Goal: Task Accomplishment & Management: Complete application form

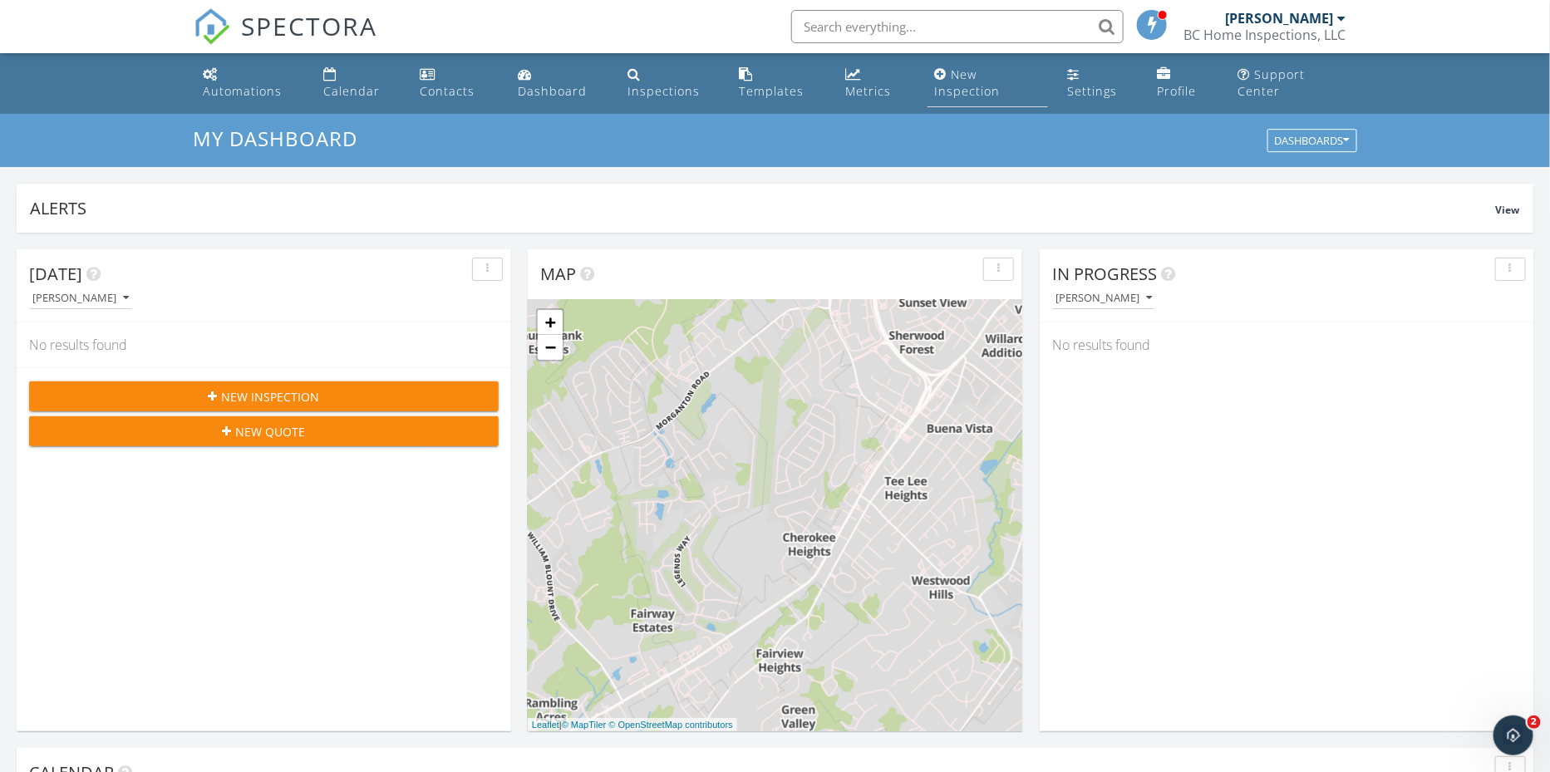
click at [962, 91] on div "New Inspection" at bounding box center [967, 82] width 66 height 32
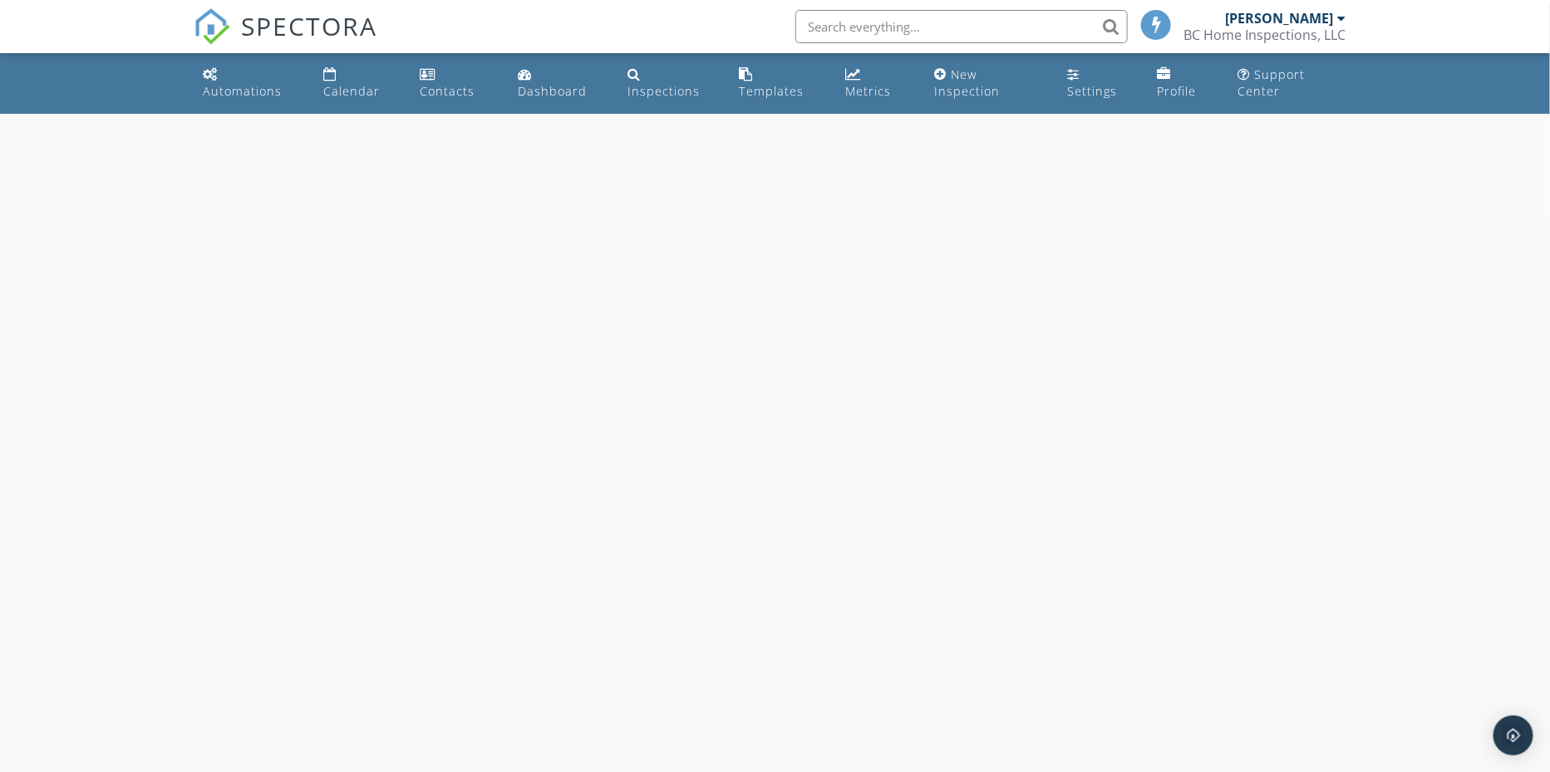
select select "8"
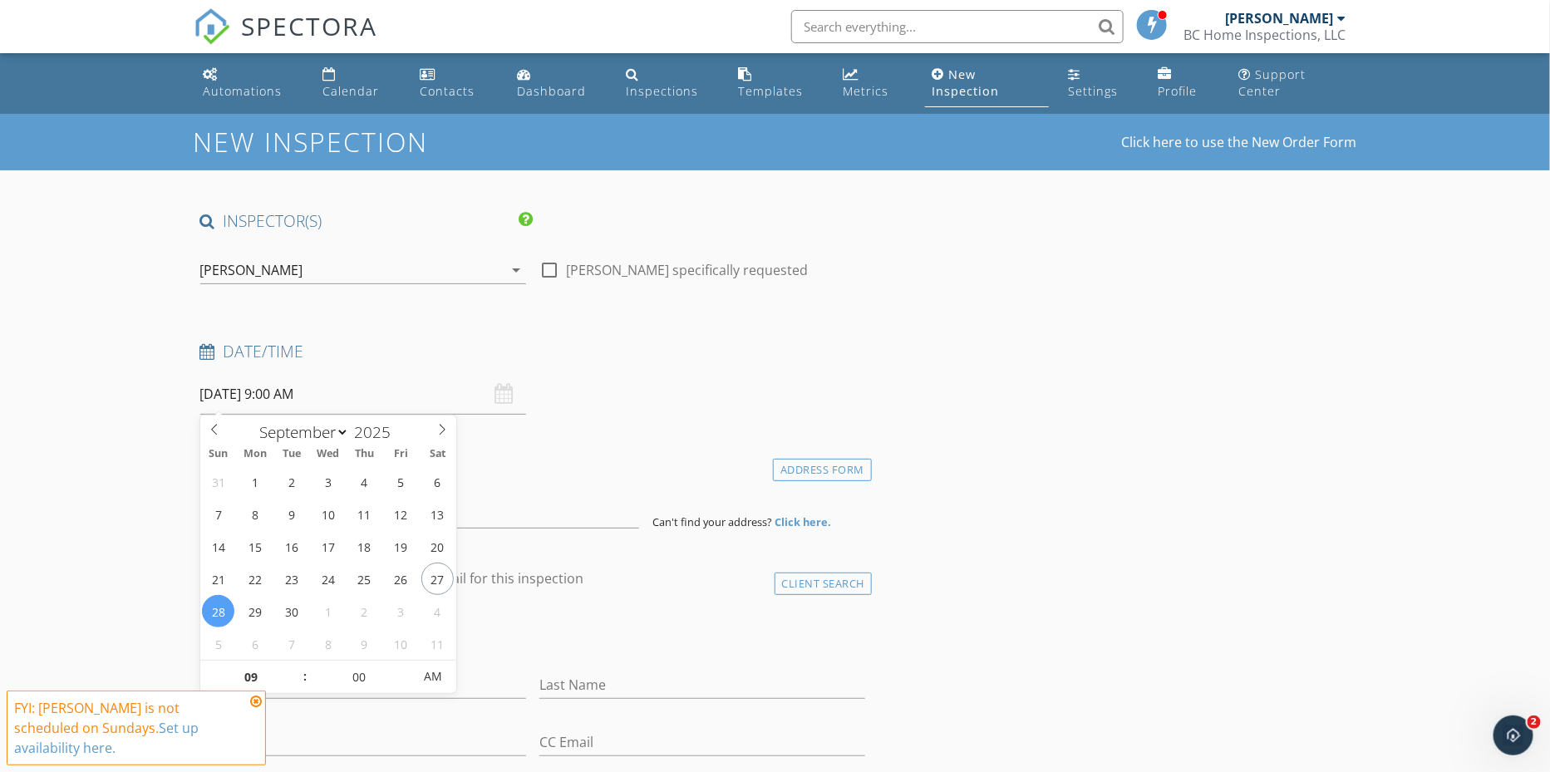
click at [365, 406] on input "[DATE] 9:00 AM" at bounding box center [363, 394] width 326 height 41
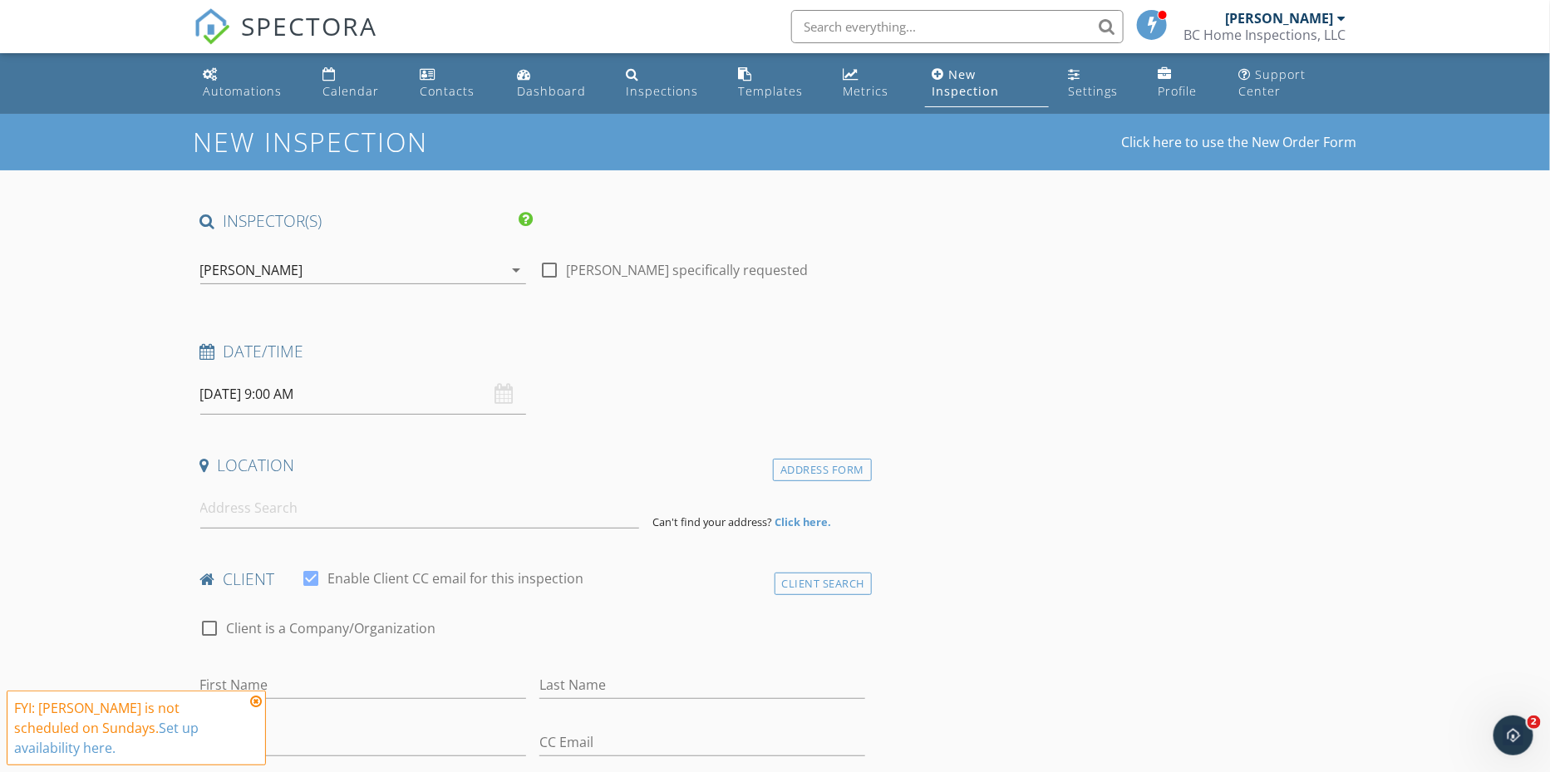
click at [268, 506] on input at bounding box center [419, 508] width 439 height 41
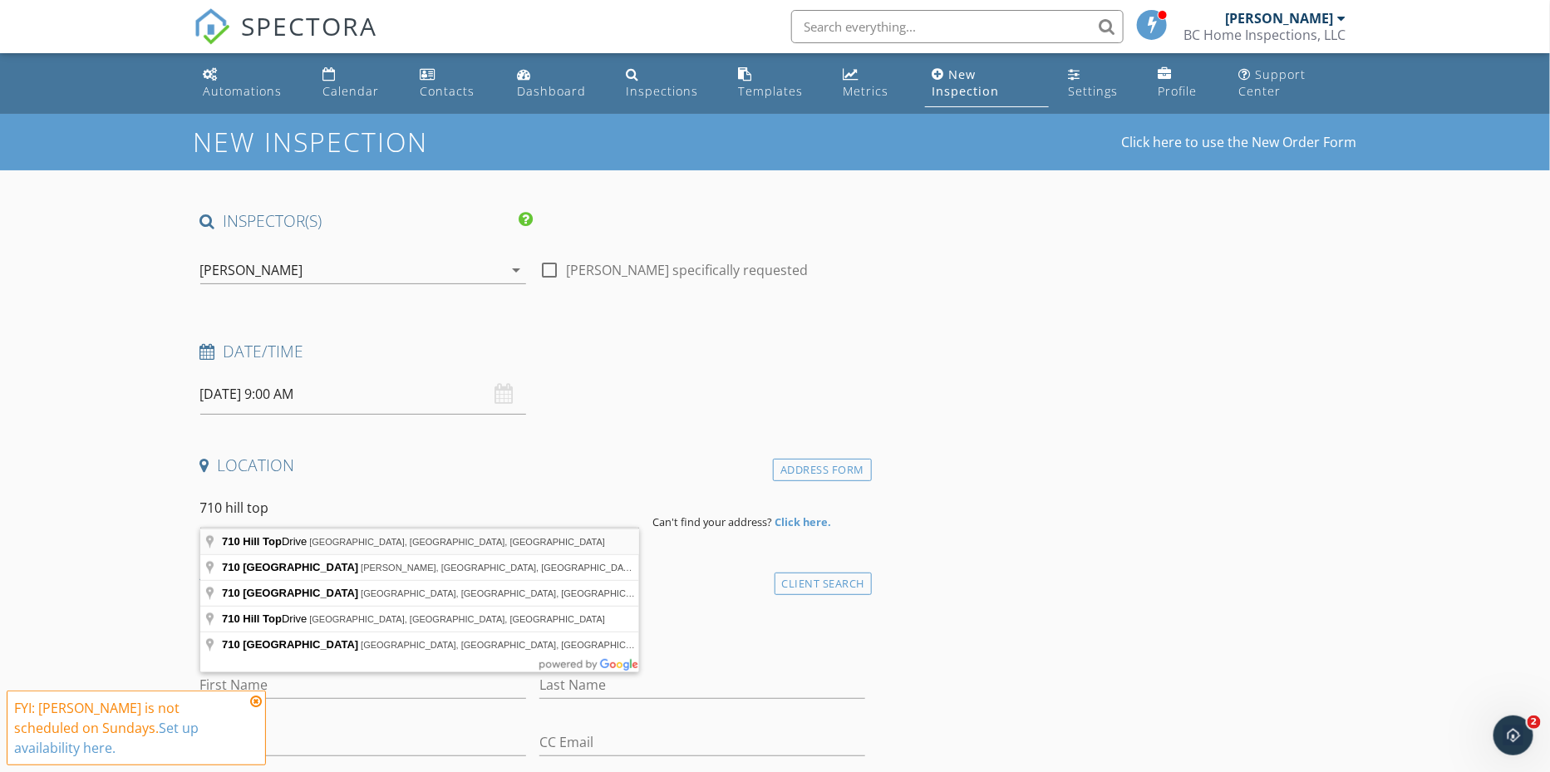
type input "710 Hill Top Drive, Niota, TN, USA"
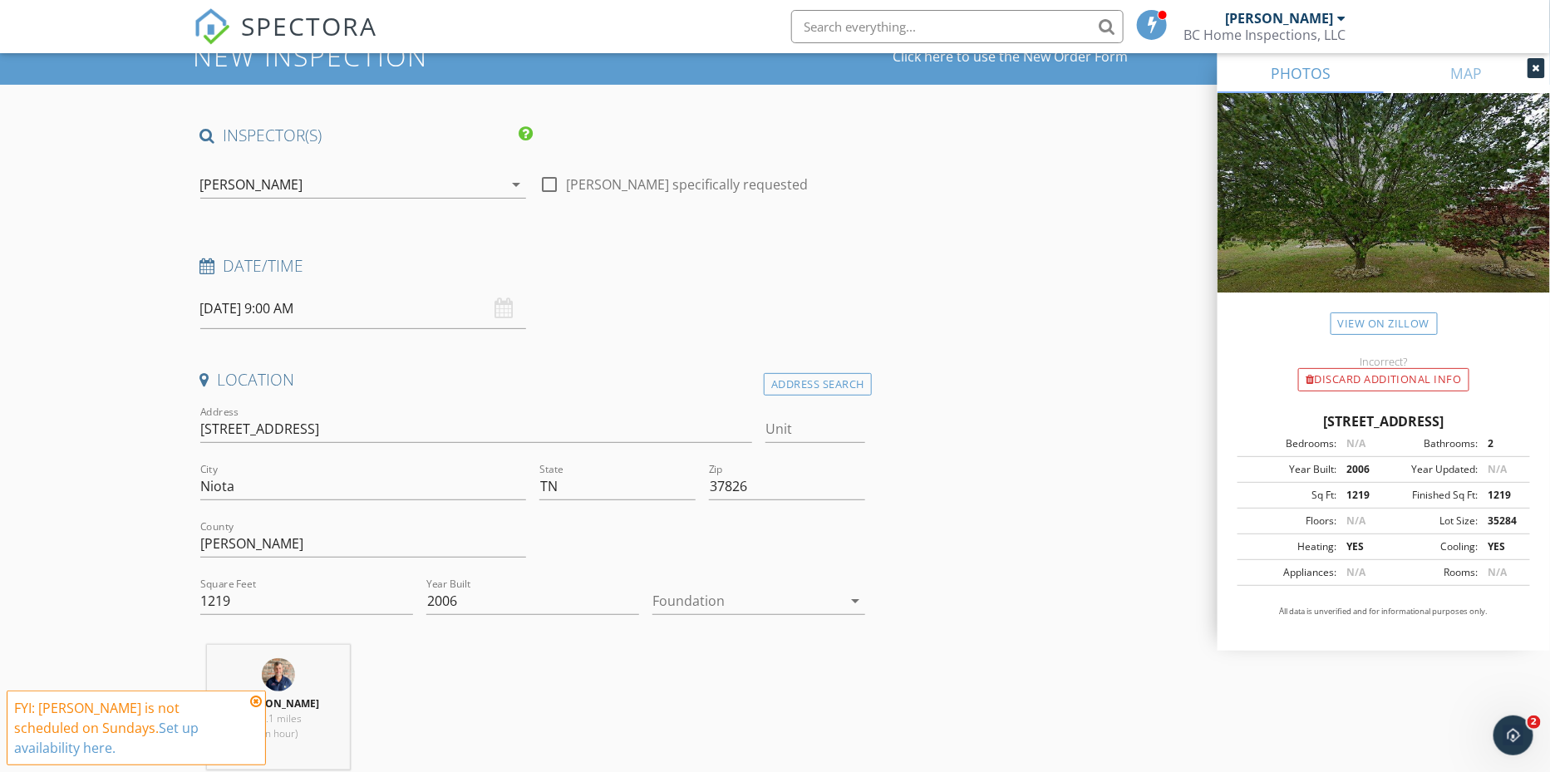
scroll to position [100, 0]
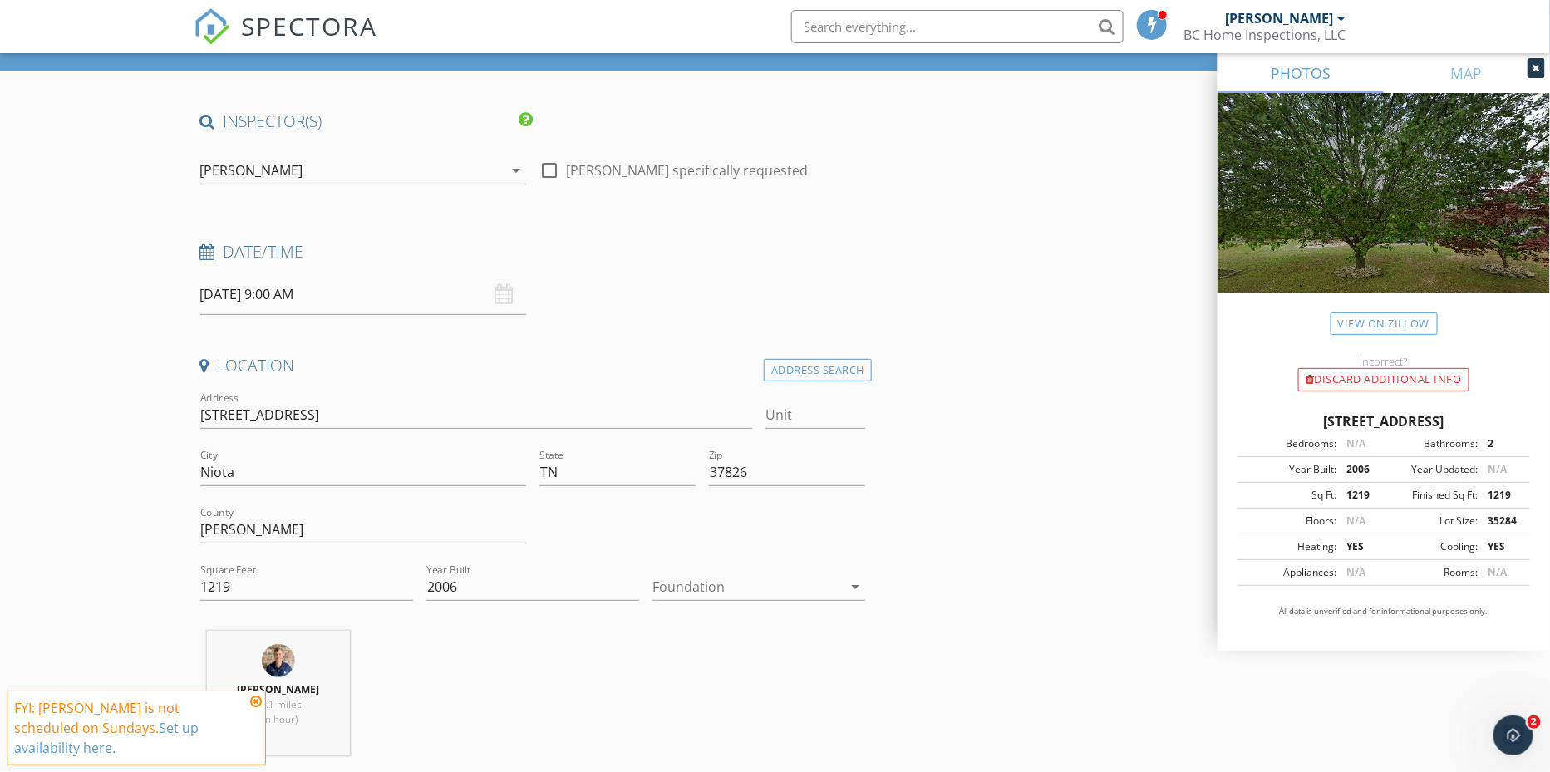
click at [674, 574] on div at bounding box center [747, 587] width 190 height 27
click at [712, 717] on div "Crawlspace" at bounding box center [759, 711] width 186 height 20
click at [1405, 327] on link "View on Zillow" at bounding box center [1384, 324] width 107 height 22
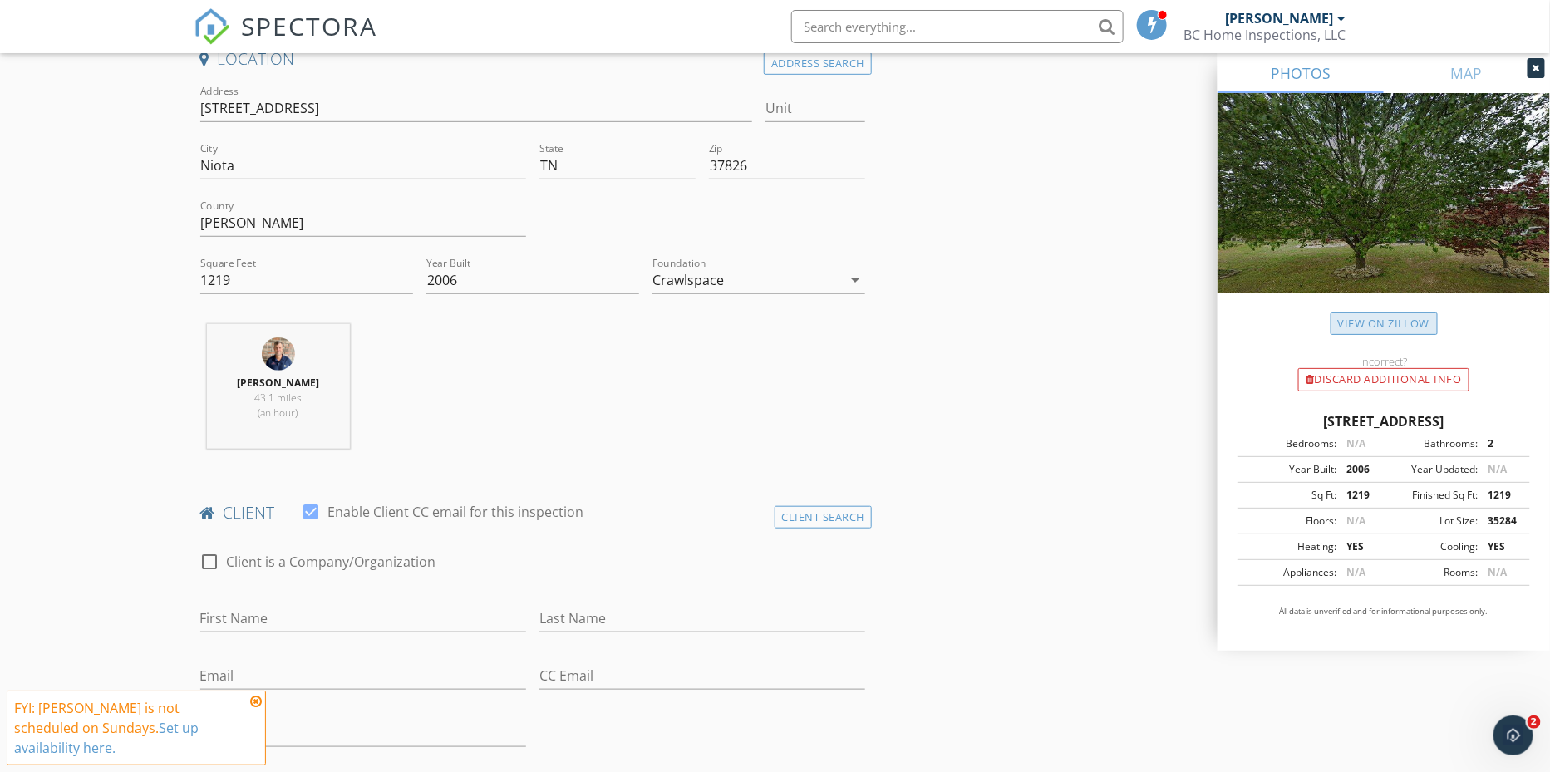
scroll to position [468, 0]
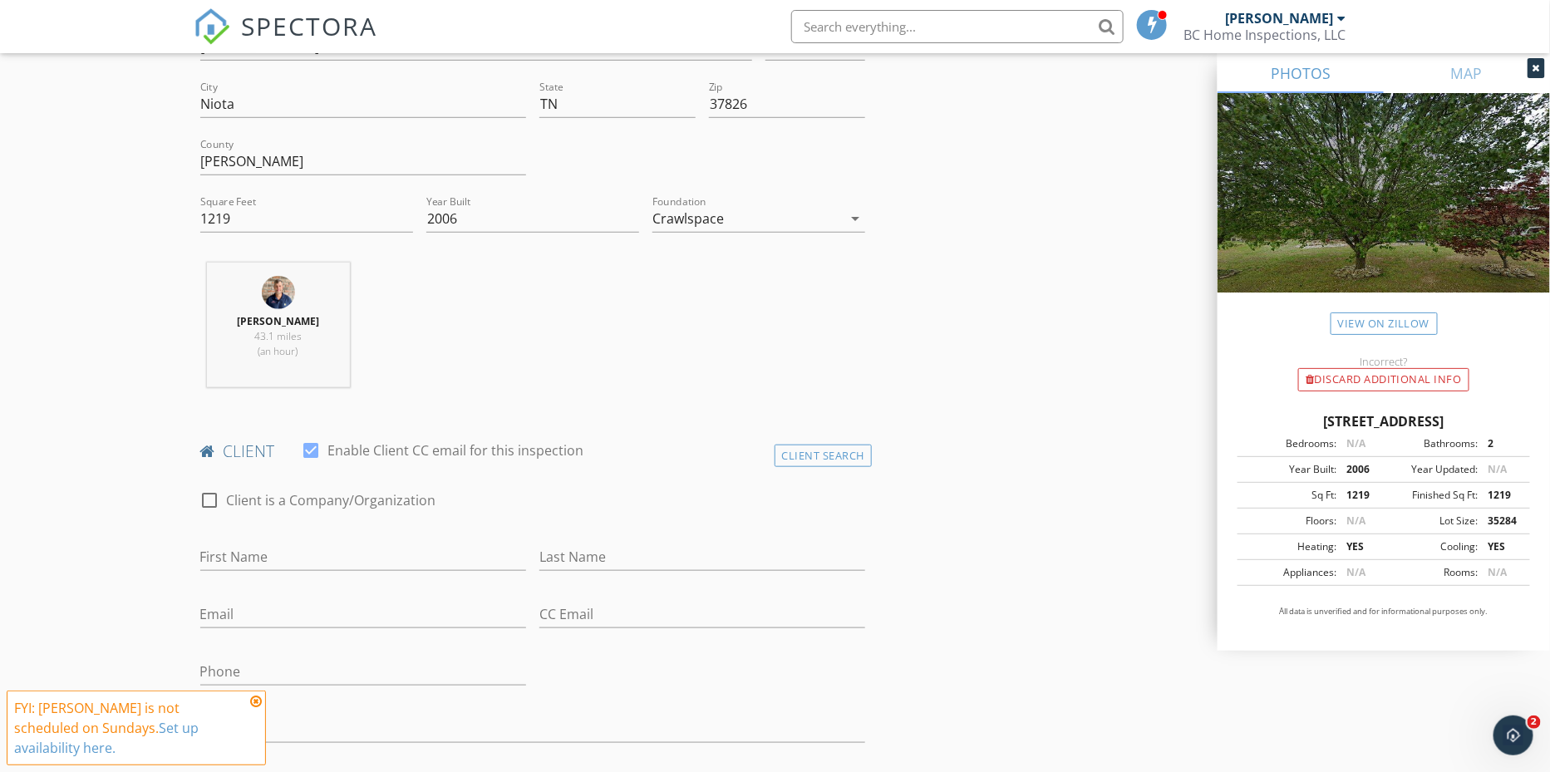
click at [482, 535] on div "First Name" at bounding box center [363, 561] width 326 height 54
click at [377, 550] on input "First Name" at bounding box center [363, 557] width 326 height 27
click at [379, 551] on input "First Name" at bounding box center [363, 557] width 326 height 27
type input "[PERSON_NAME]"
click at [622, 549] on input "Last Name" at bounding box center [702, 557] width 326 height 27
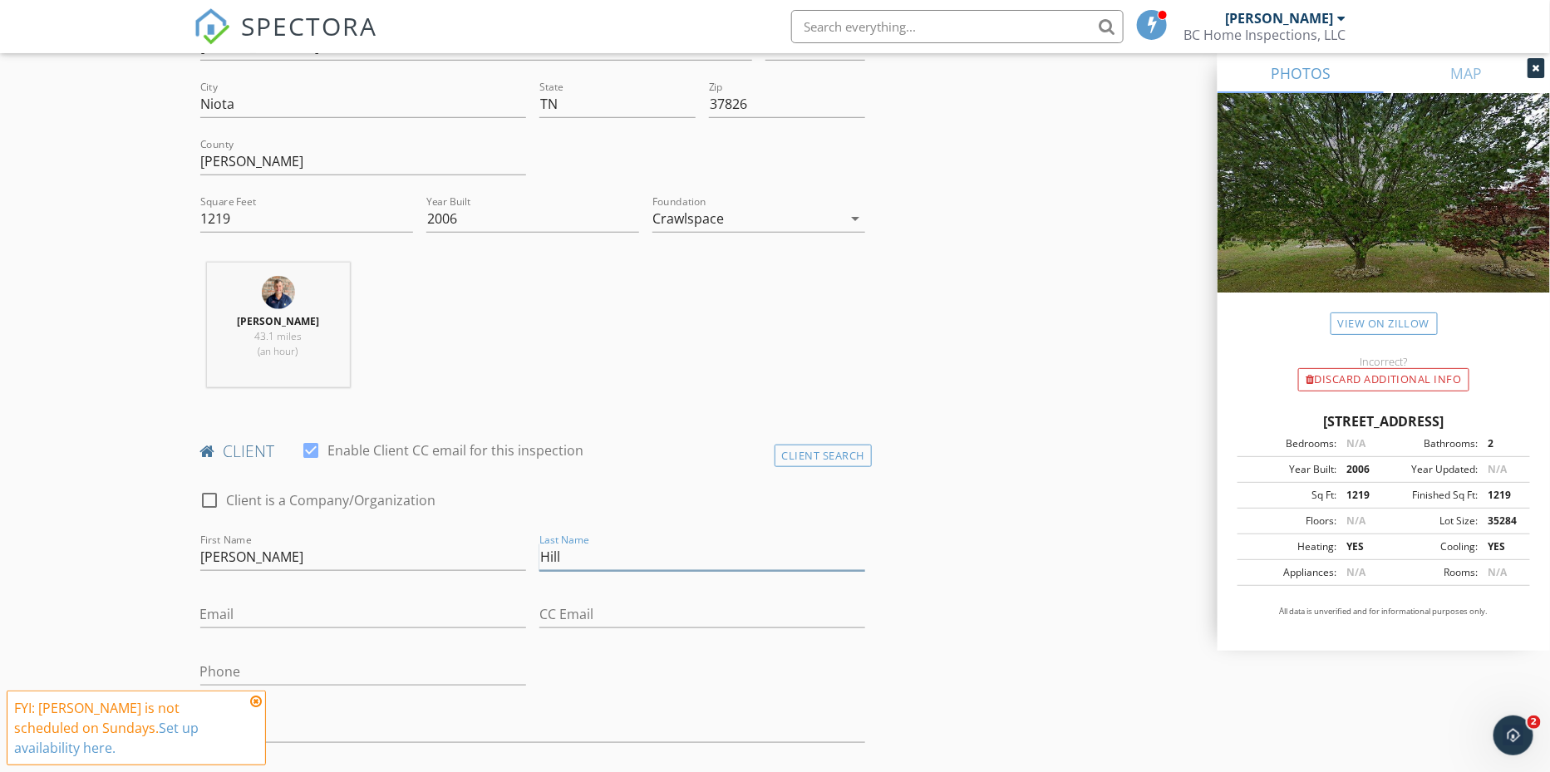
type input "Hill"
click at [444, 607] on input "Email" at bounding box center [363, 614] width 326 height 27
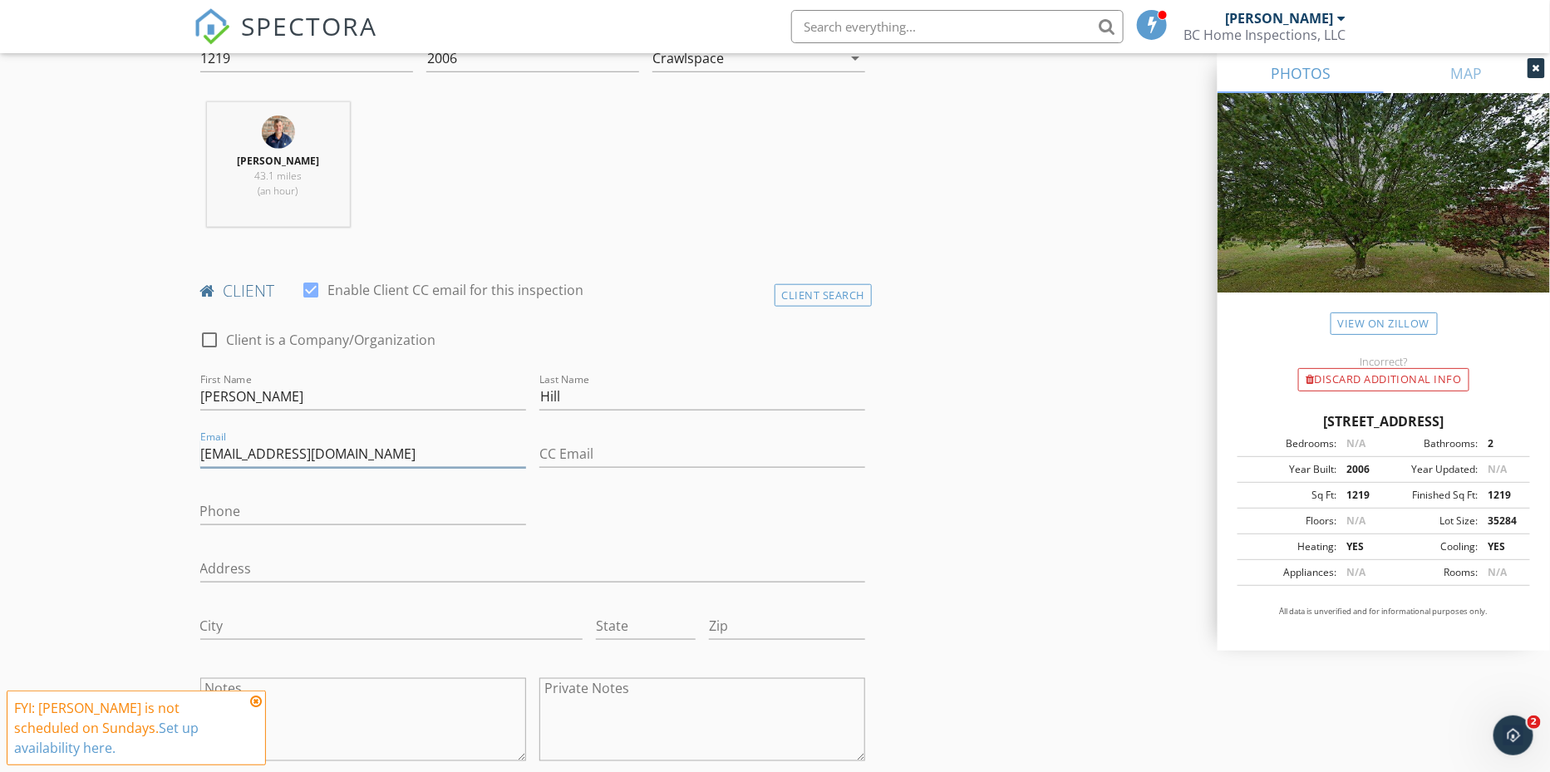
scroll to position [642, 0]
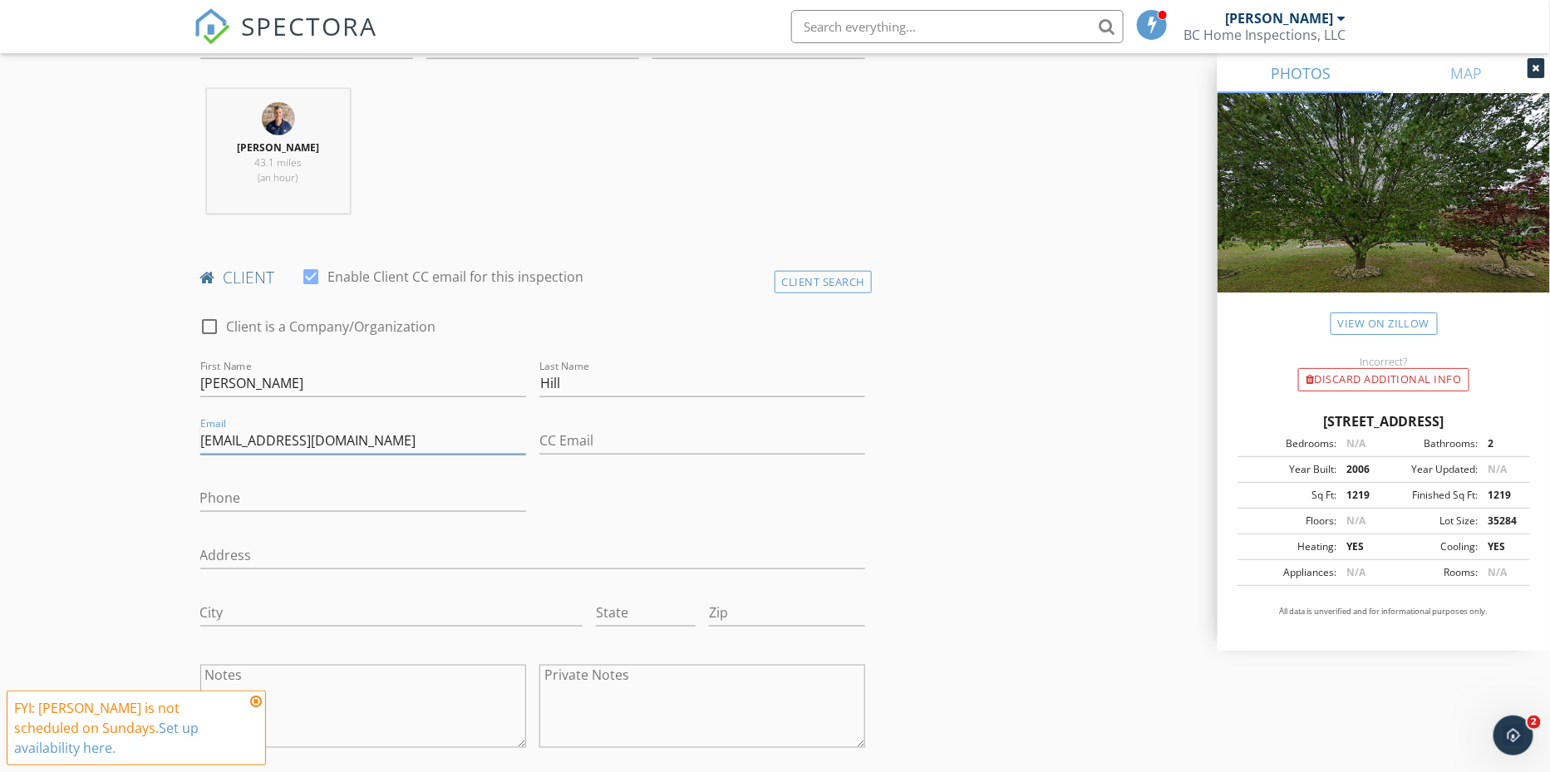
type input "[EMAIL_ADDRESS][DOMAIN_NAME]"
click at [366, 490] on input "Phone" at bounding box center [363, 498] width 326 height 27
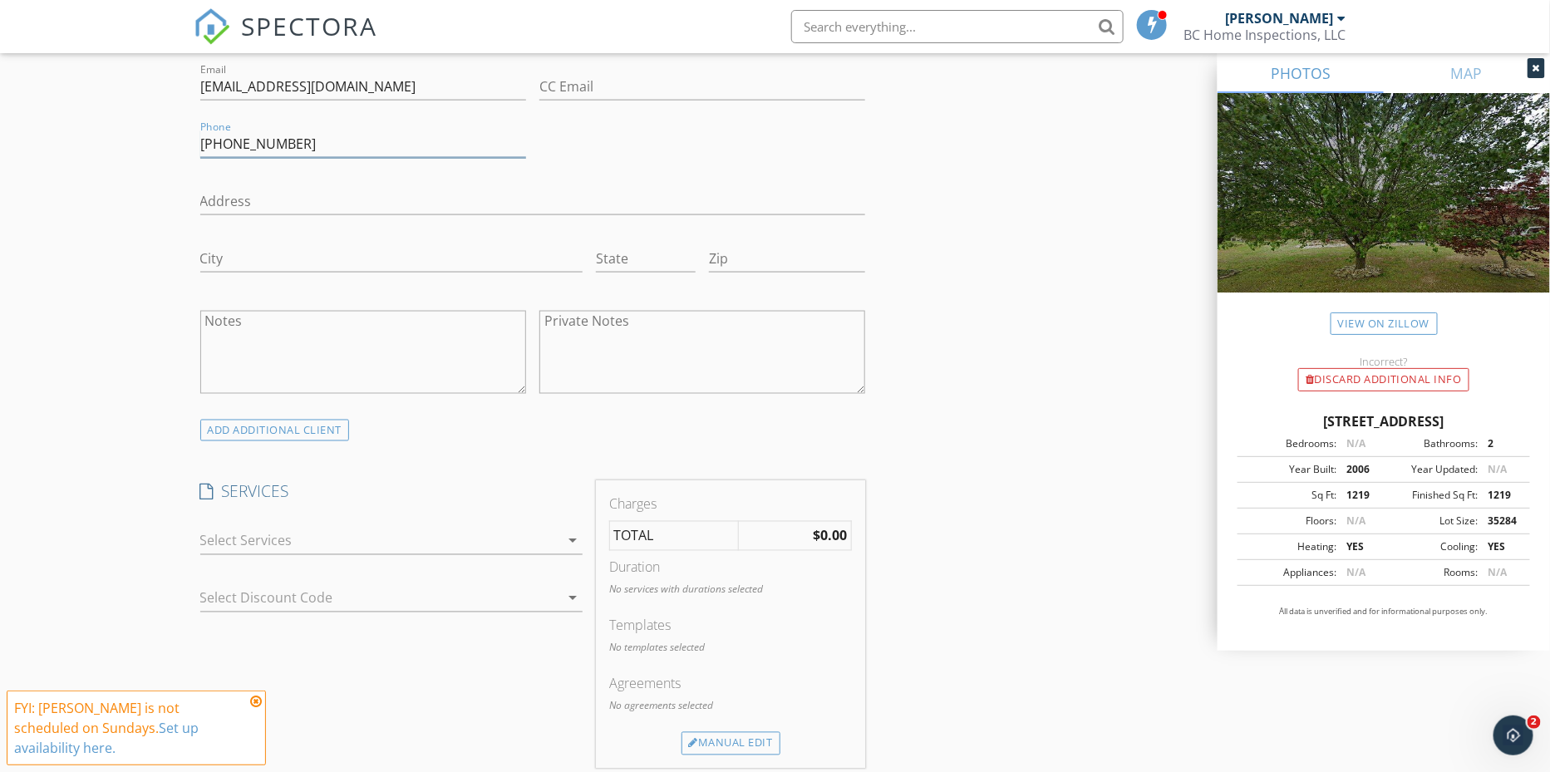
scroll to position [999, 0]
type input "[PHONE_NUMBER]"
click at [421, 524] on div at bounding box center [379, 537] width 359 height 27
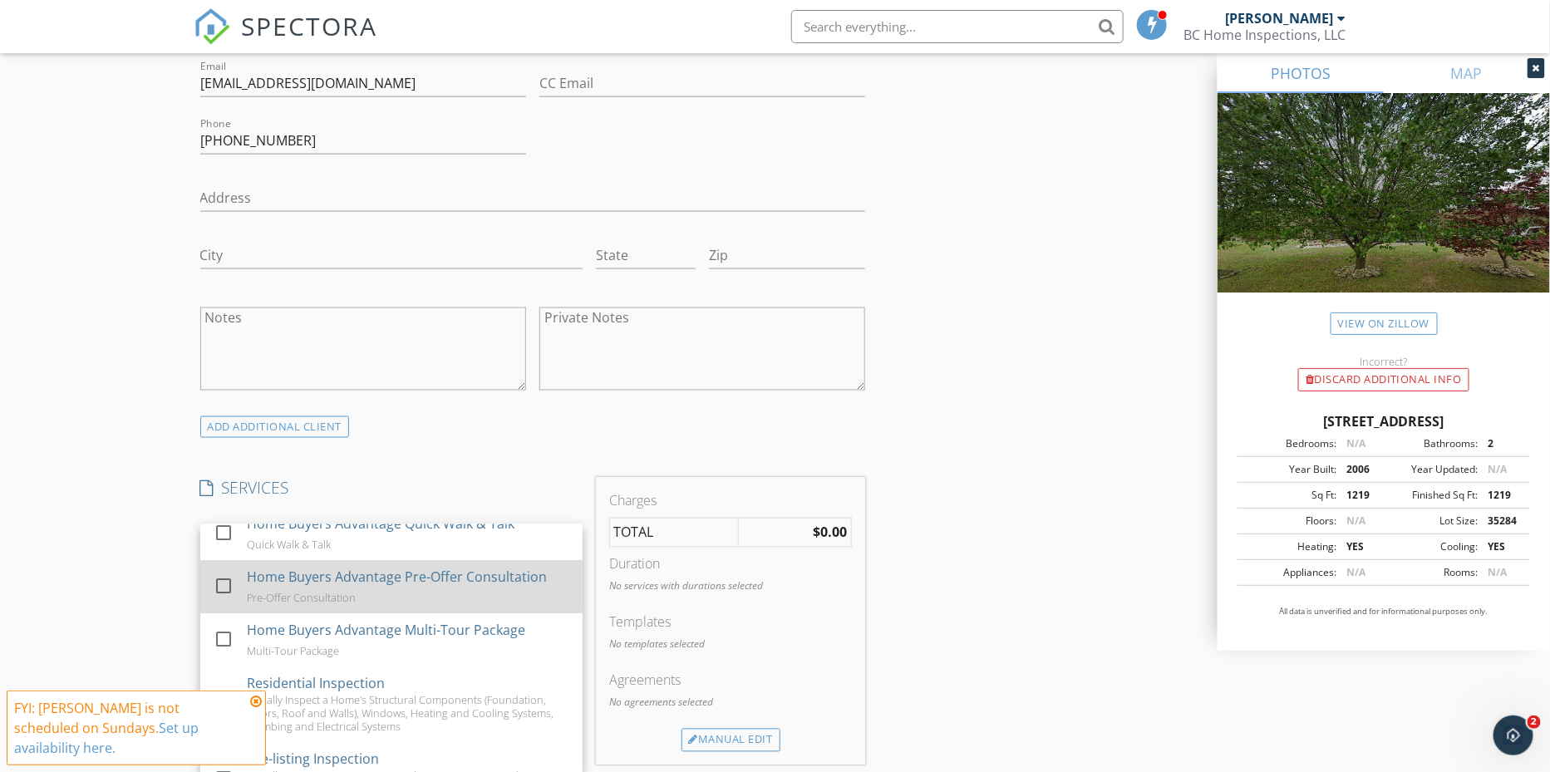
scroll to position [17, 0]
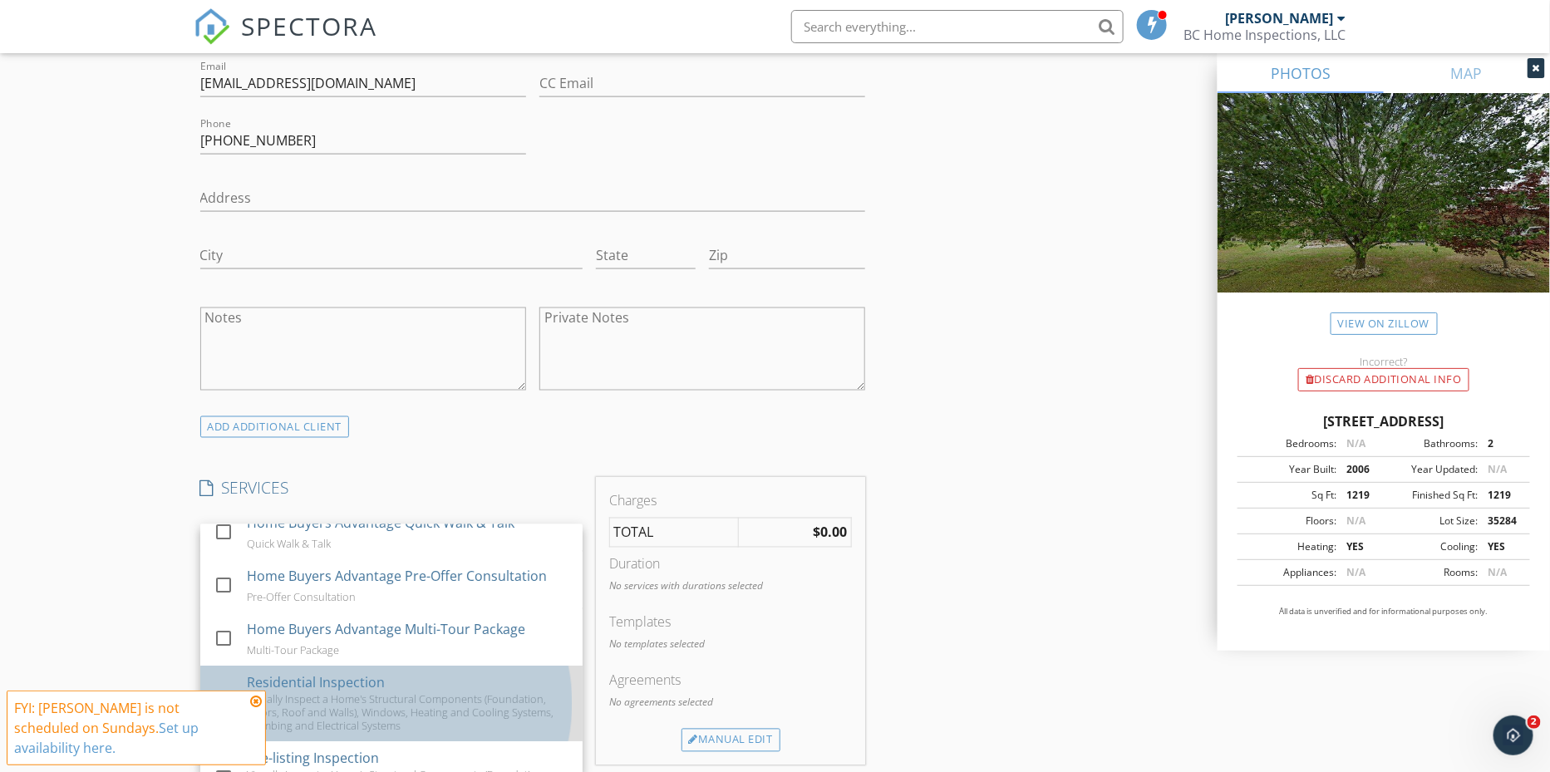
click at [348, 673] on div "Residential Inspection" at bounding box center [316, 683] width 138 height 20
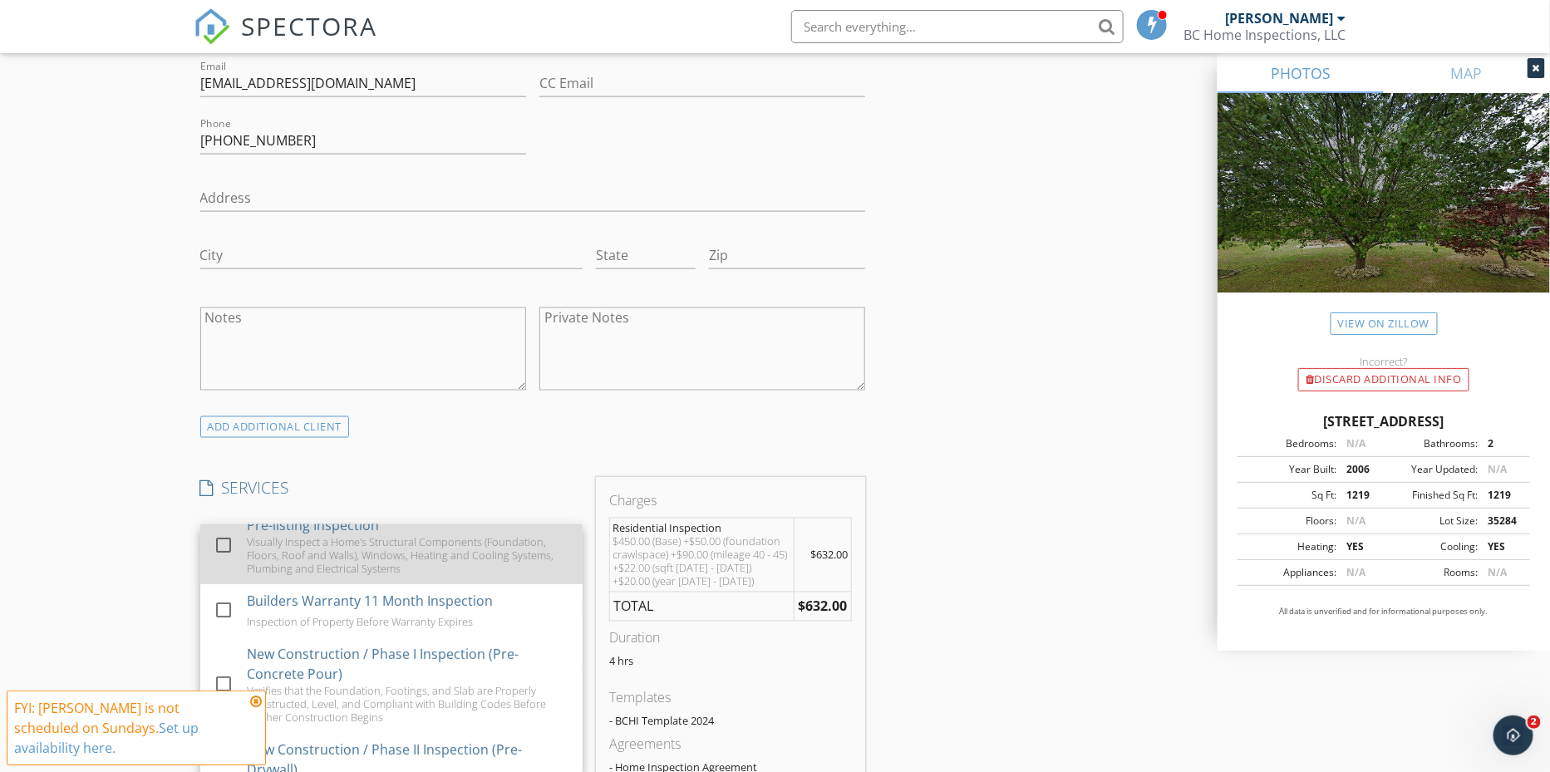
scroll to position [252, 0]
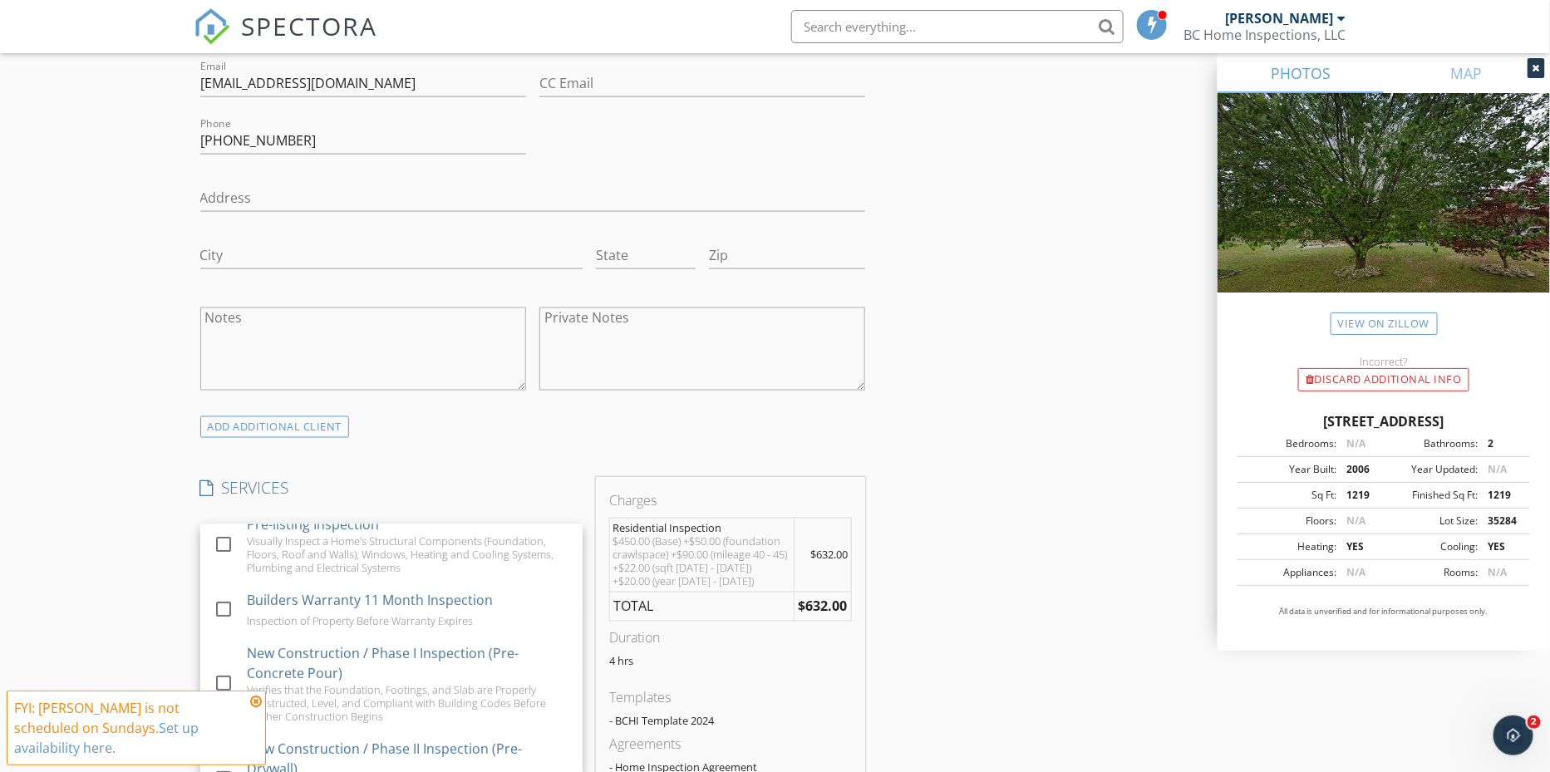
click at [121, 570] on div "New Inspection Click here to use the New Order Form INSPECTOR(S) check_box Bill…" at bounding box center [775, 592] width 1550 height 2955
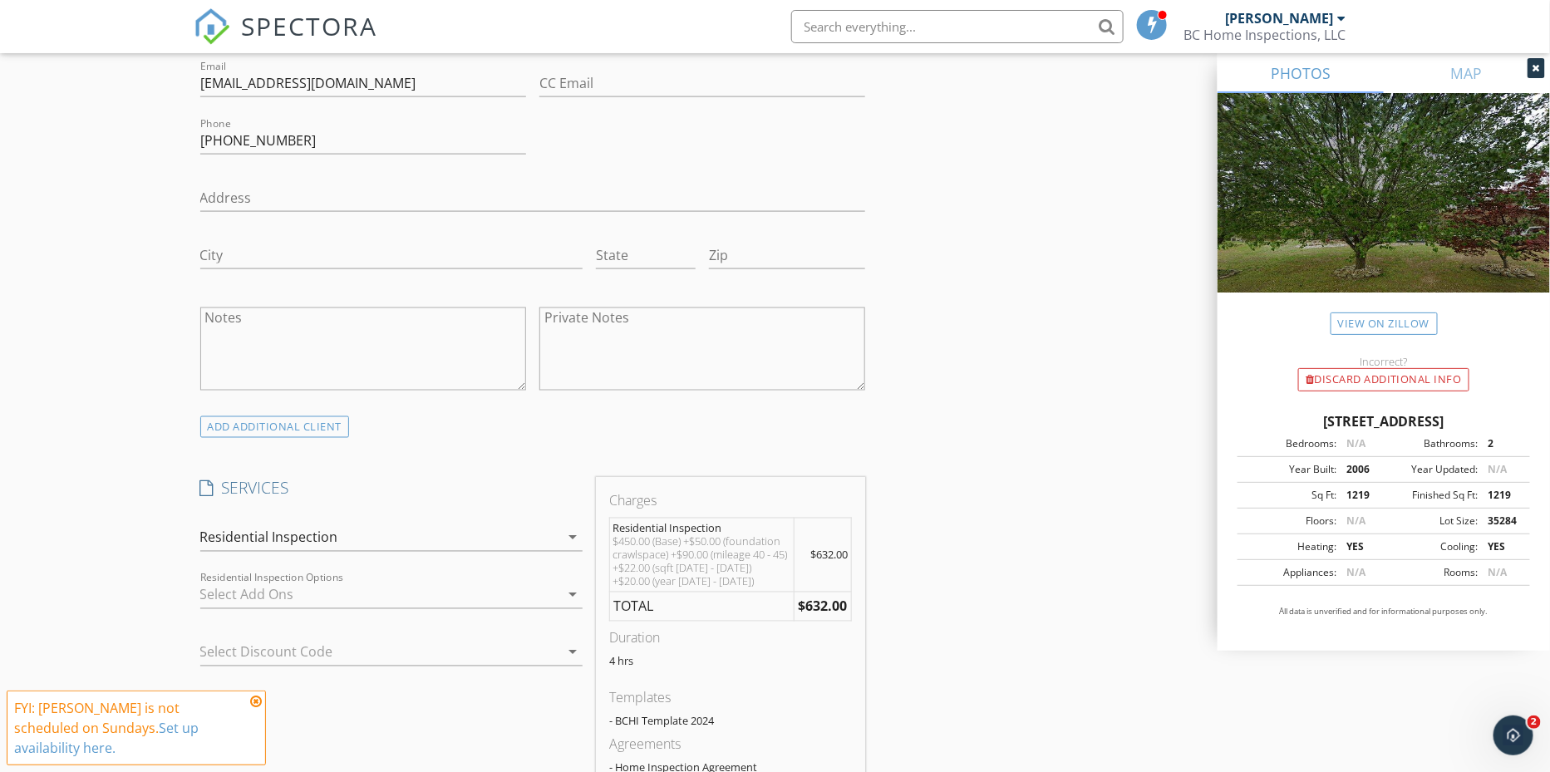
click at [237, 588] on div at bounding box center [379, 595] width 359 height 27
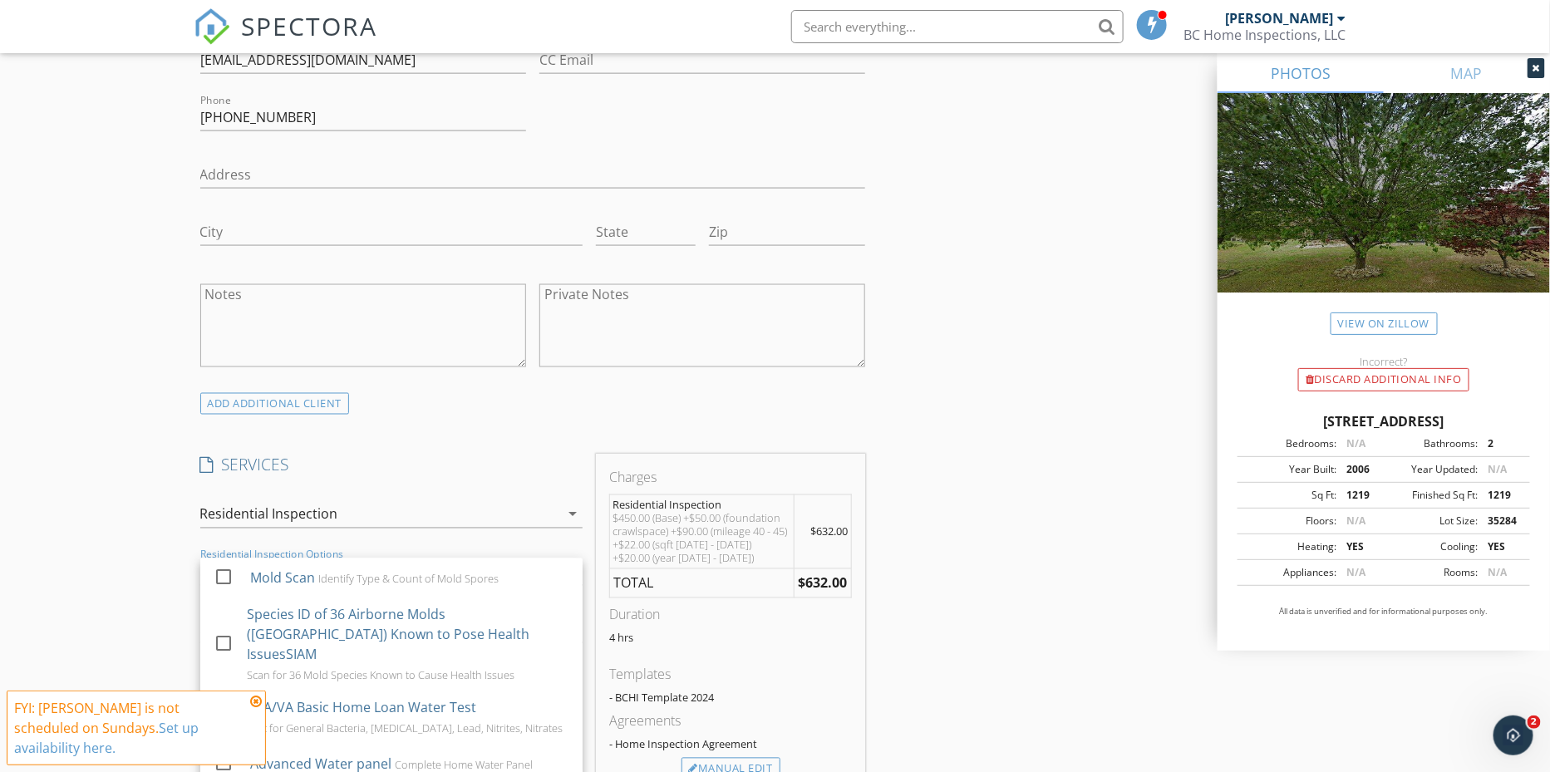
scroll to position [1036, 0]
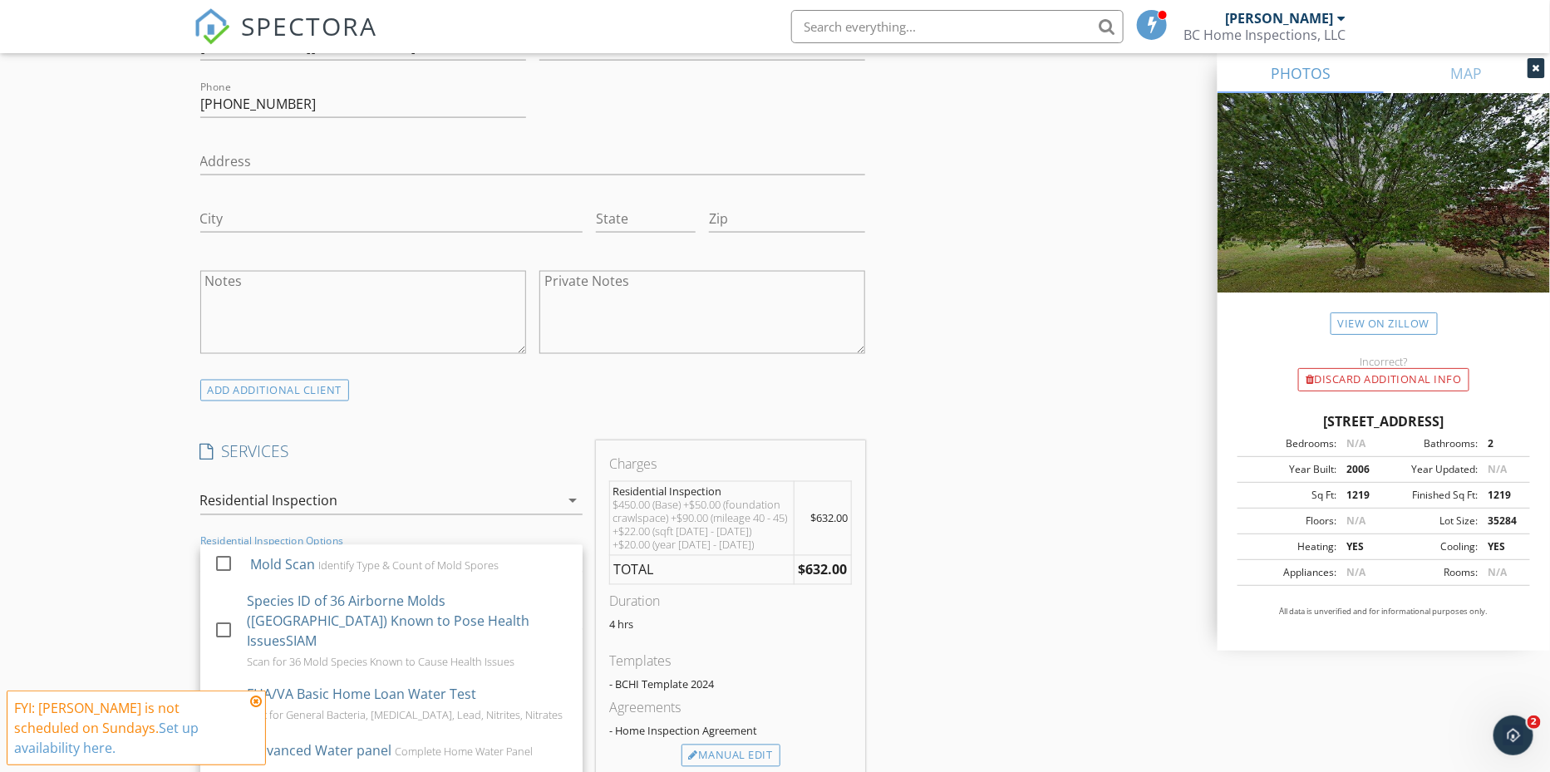
click at [162, 571] on div "New Inspection Click here to use the New Order Form INSPECTOR(S) check_box Bill…" at bounding box center [775, 555] width 1550 height 2955
click at [234, 594] on div "Select Discount Code arrow_drop_down" at bounding box center [391, 620] width 382 height 54
click at [254, 603] on div at bounding box center [368, 616] width 336 height 27
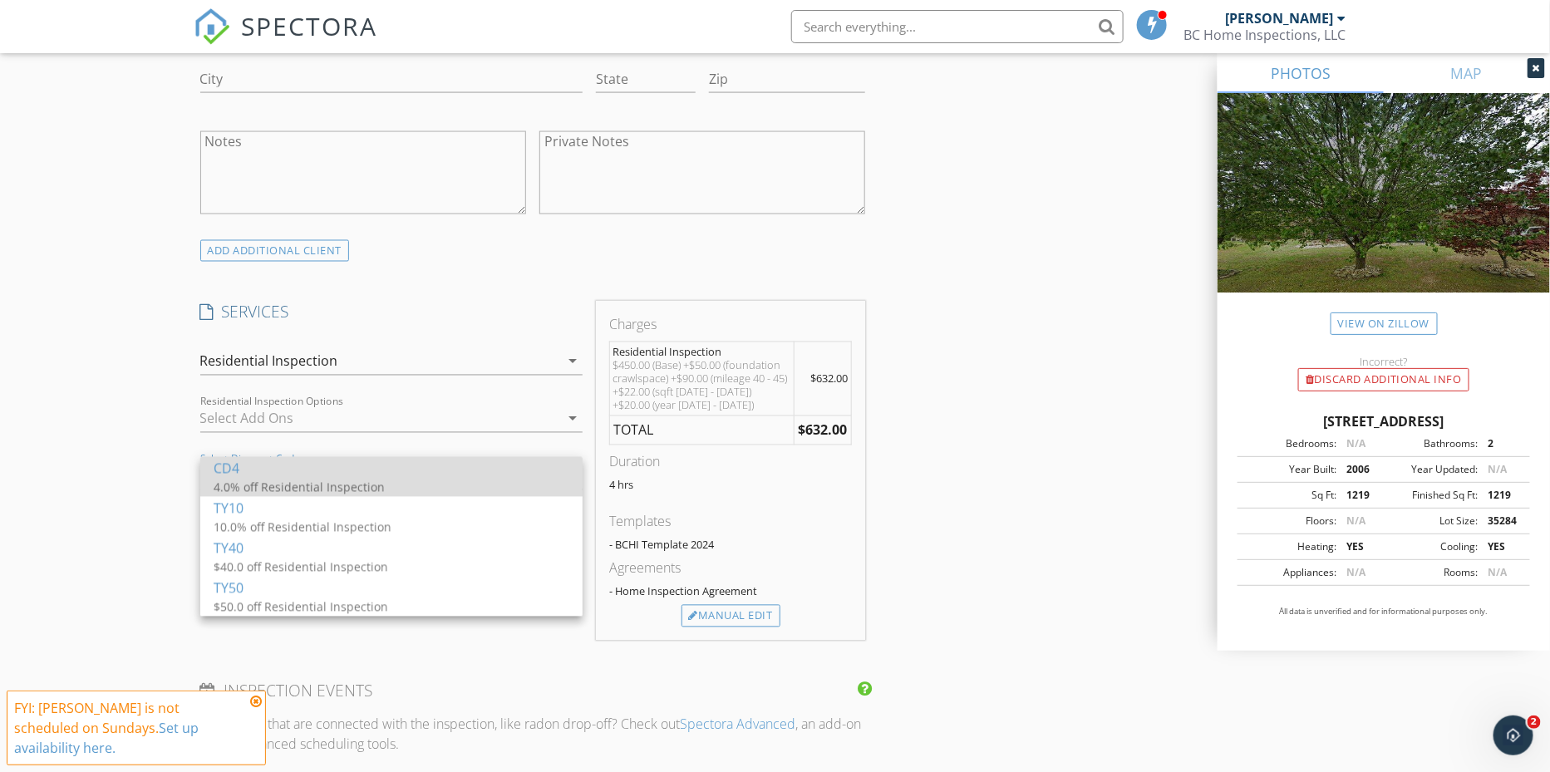
scroll to position [1177, 0]
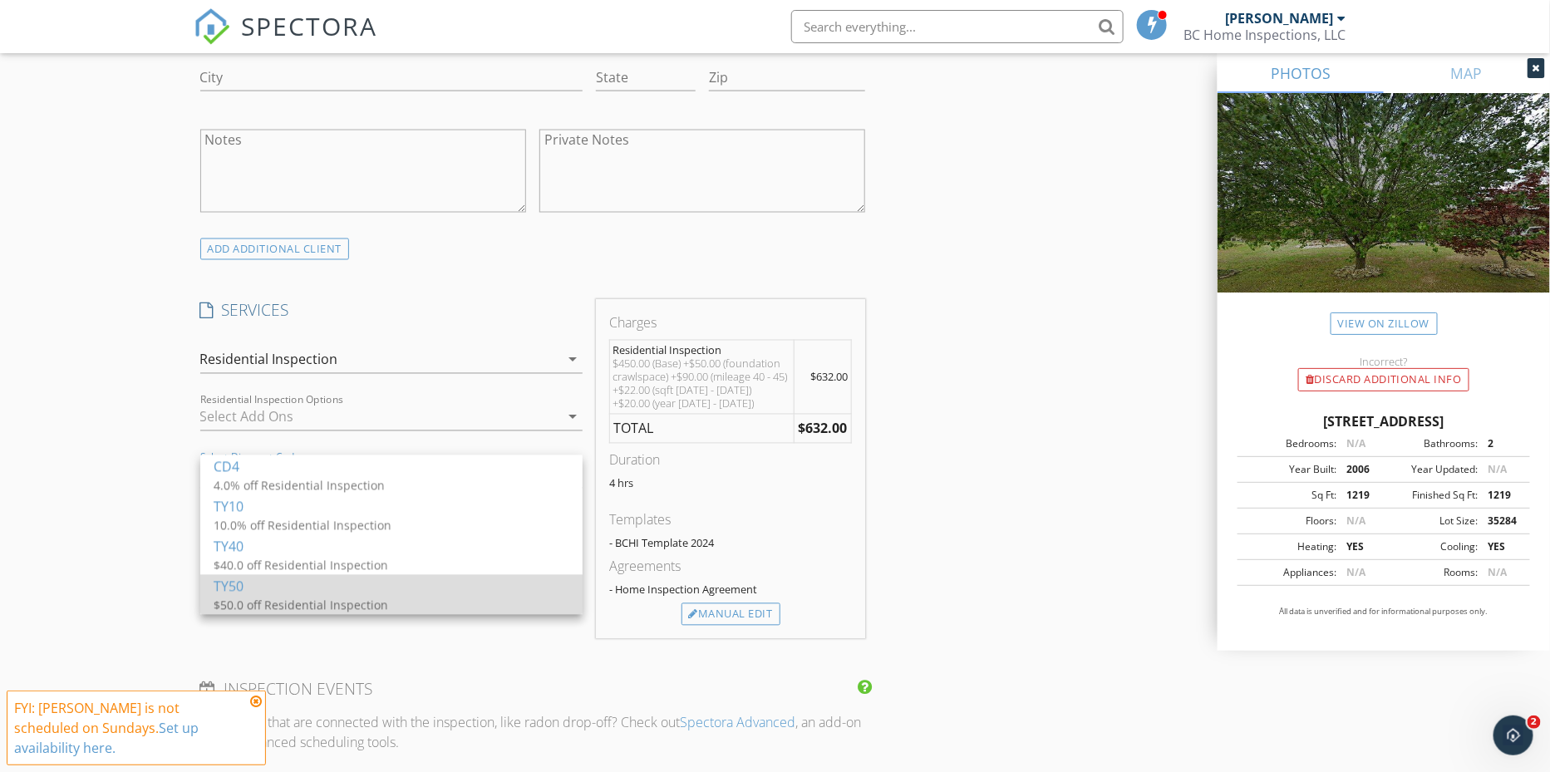
click at [252, 604] on div "$50.0 off Residential Inspection" at bounding box center [380, 605] width 332 height 17
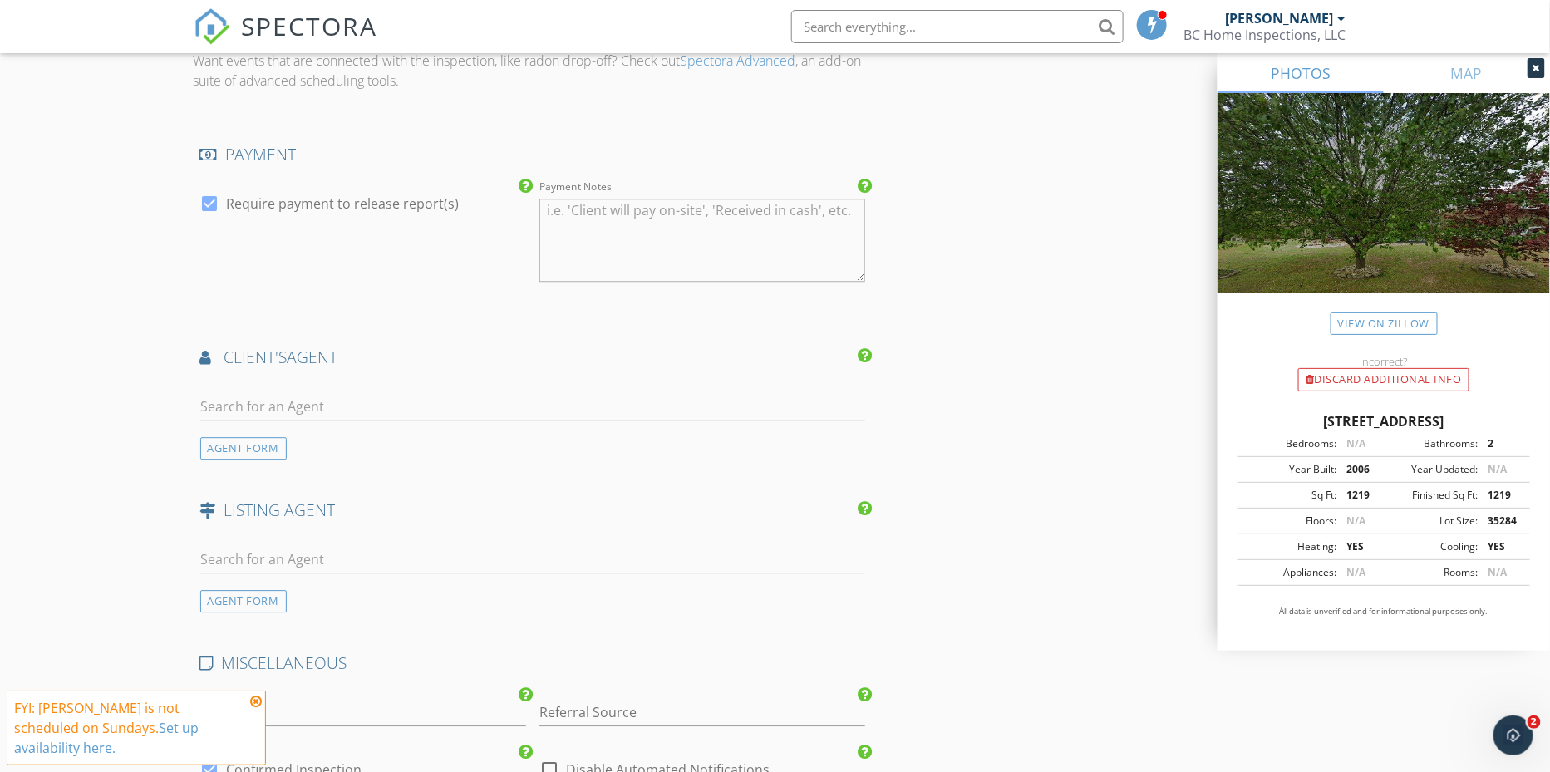
scroll to position [1864, 0]
click at [406, 402] on input "text" at bounding box center [533, 408] width 666 height 27
type input "Nata"
click at [382, 426] on li "Natalie Hawkins Keller Williams" at bounding box center [533, 445] width 664 height 47
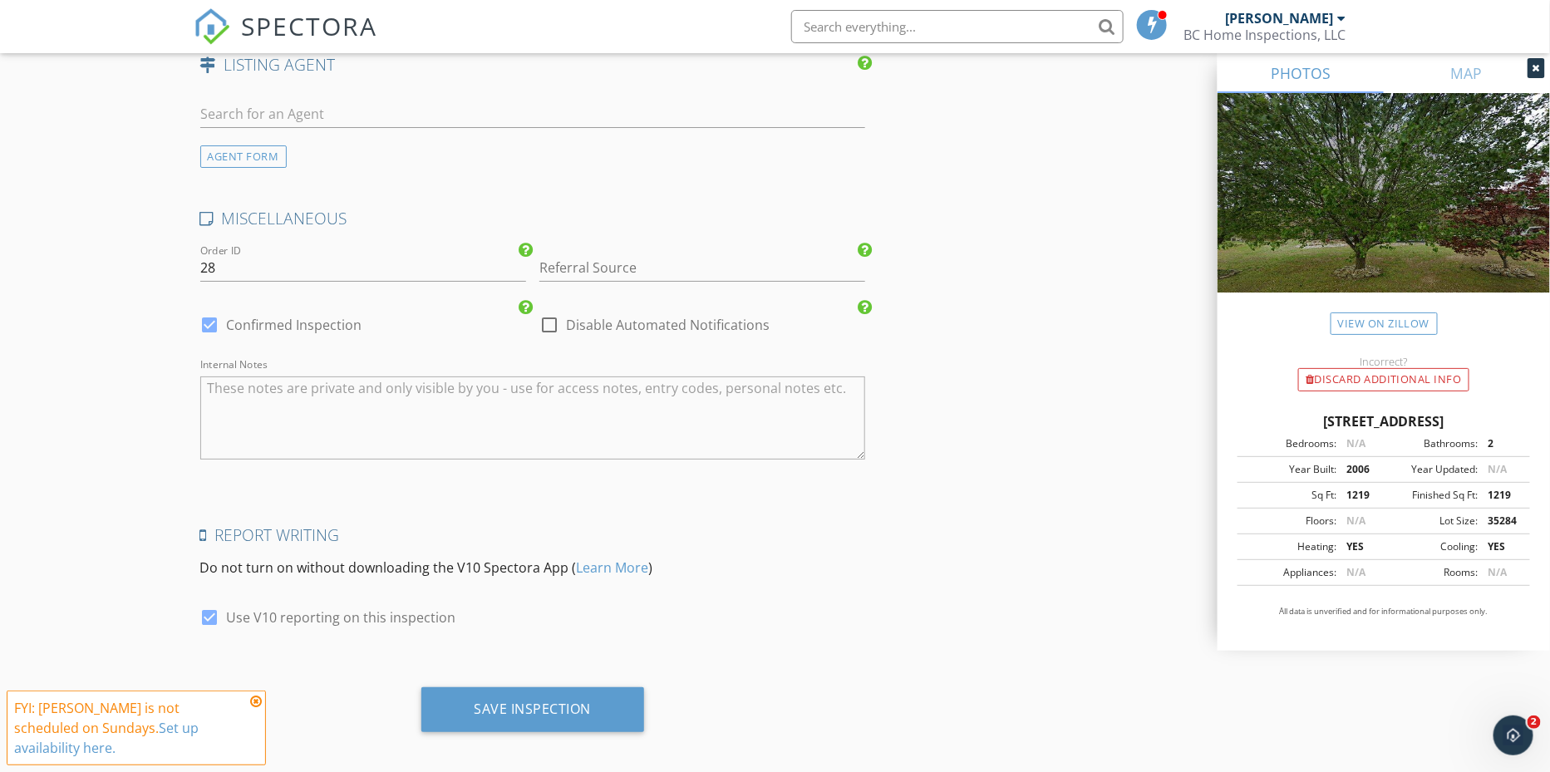
scroll to position [2691, 0]
click at [446, 696] on div "Save Inspection" at bounding box center [533, 708] width 224 height 45
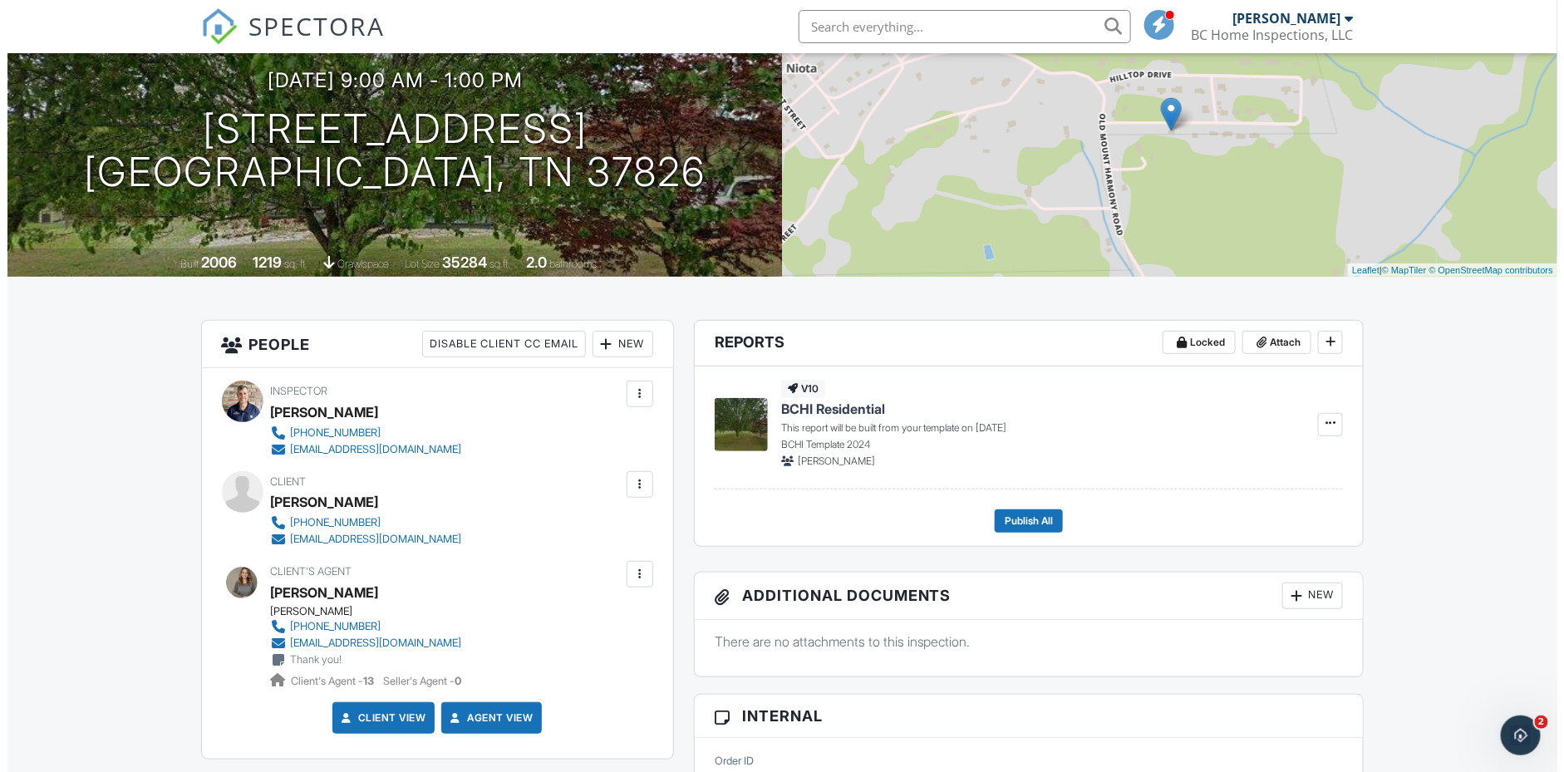
scroll to position [170, 0]
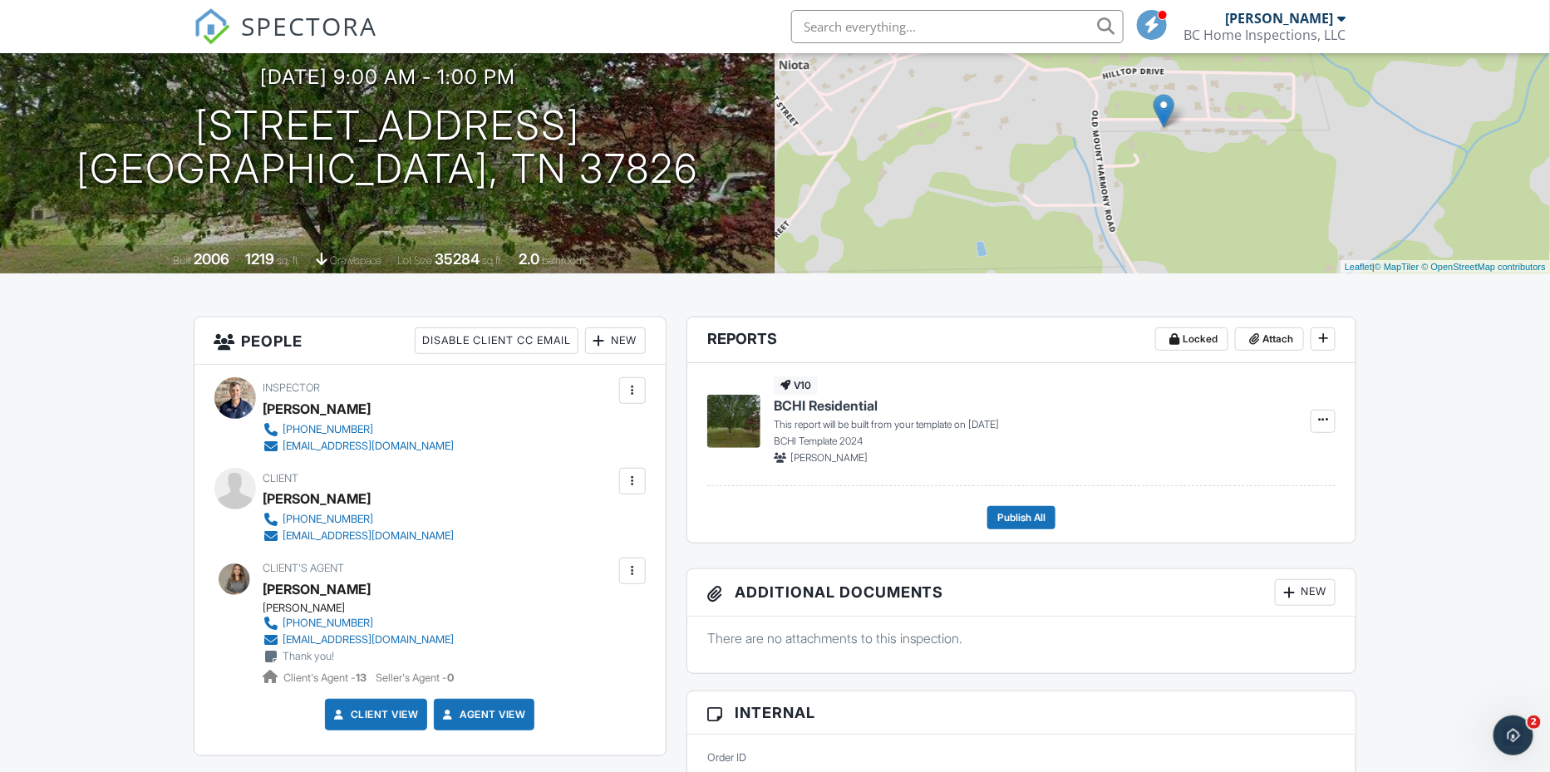
click at [630, 490] on div at bounding box center [632, 481] width 17 height 17
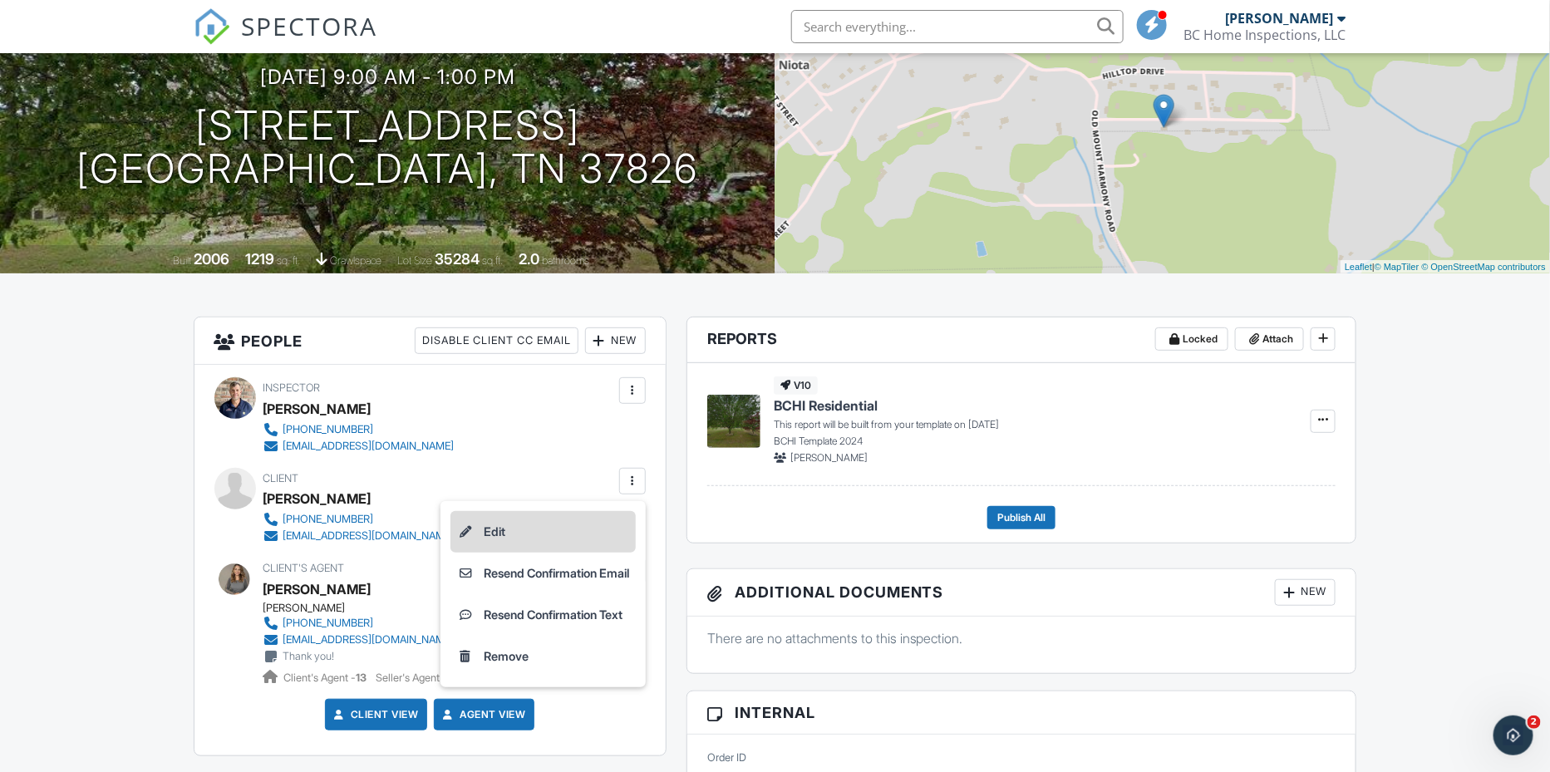
click at [510, 551] on li "Edit" at bounding box center [542, 532] width 185 height 42
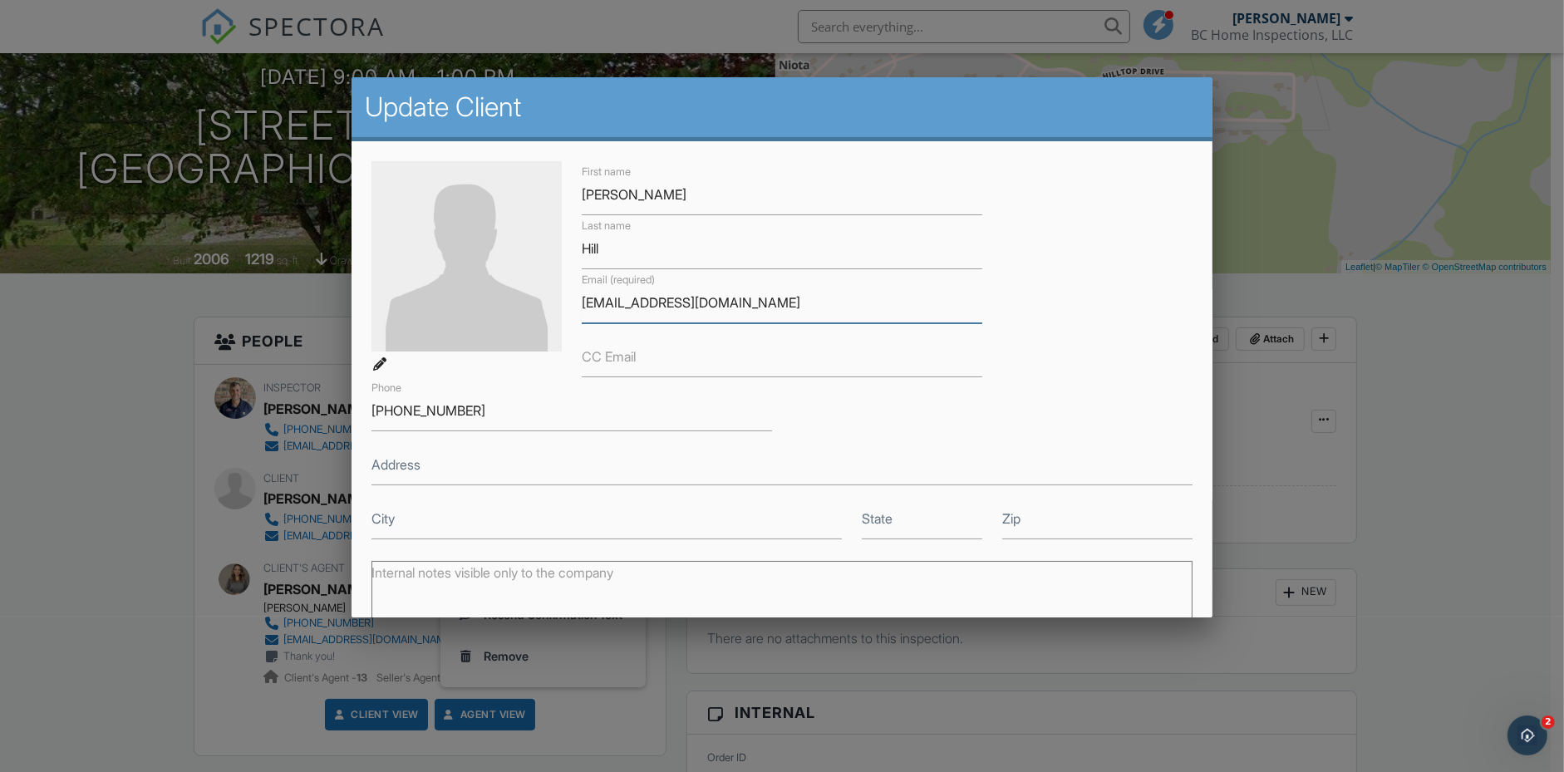
click at [653, 300] on input "[EMAIL_ADDRESS][DOMAIN_NAME]" at bounding box center [782, 303] width 401 height 41
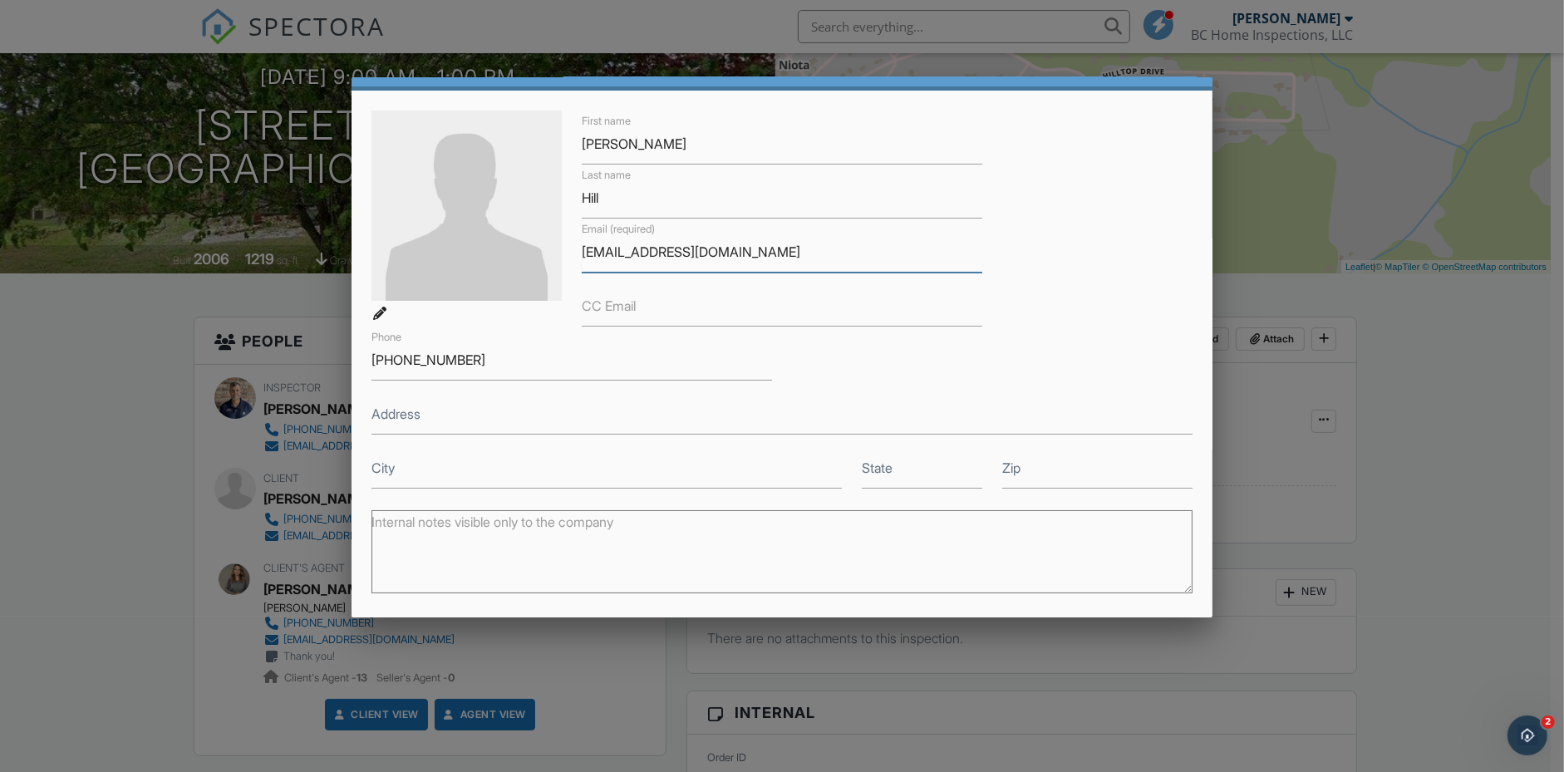
scroll to position [217, 0]
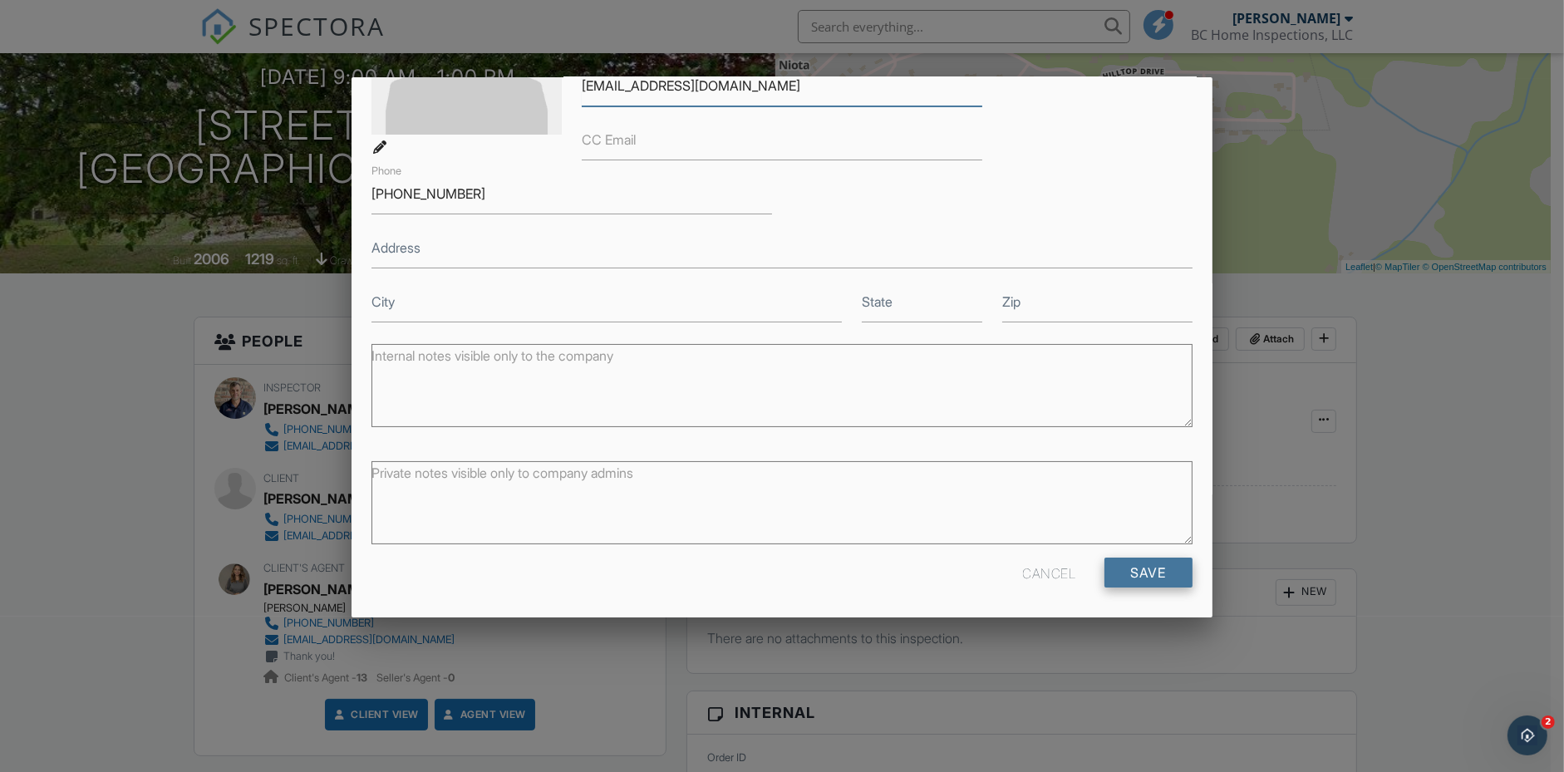
type input "[EMAIL_ADDRESS][DOMAIN_NAME]"
click at [1115, 569] on input "Save" at bounding box center [1149, 573] width 88 height 30
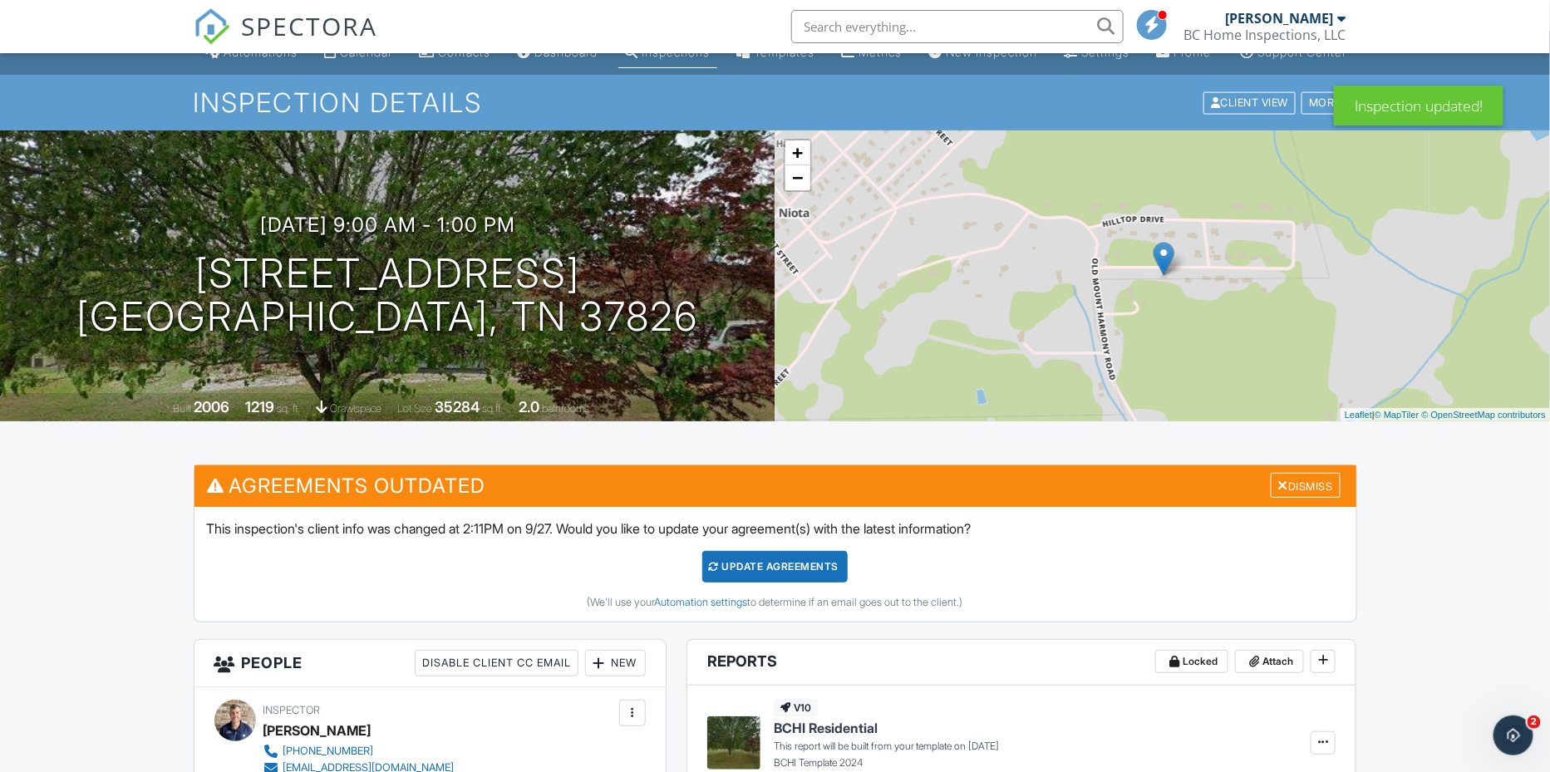
click at [800, 581] on div "Update Agreements" at bounding box center [774, 567] width 145 height 32
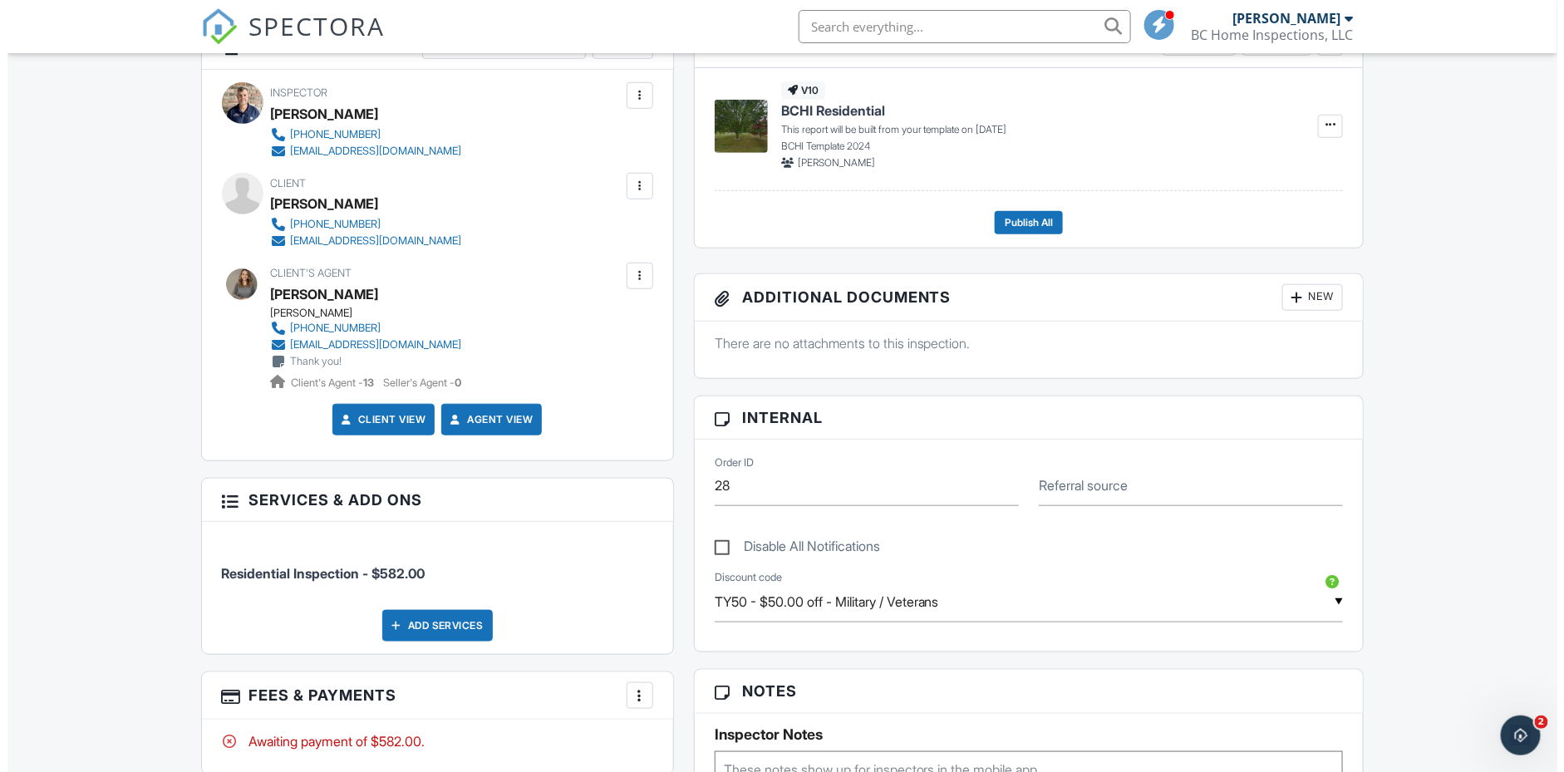
scroll to position [372, 0]
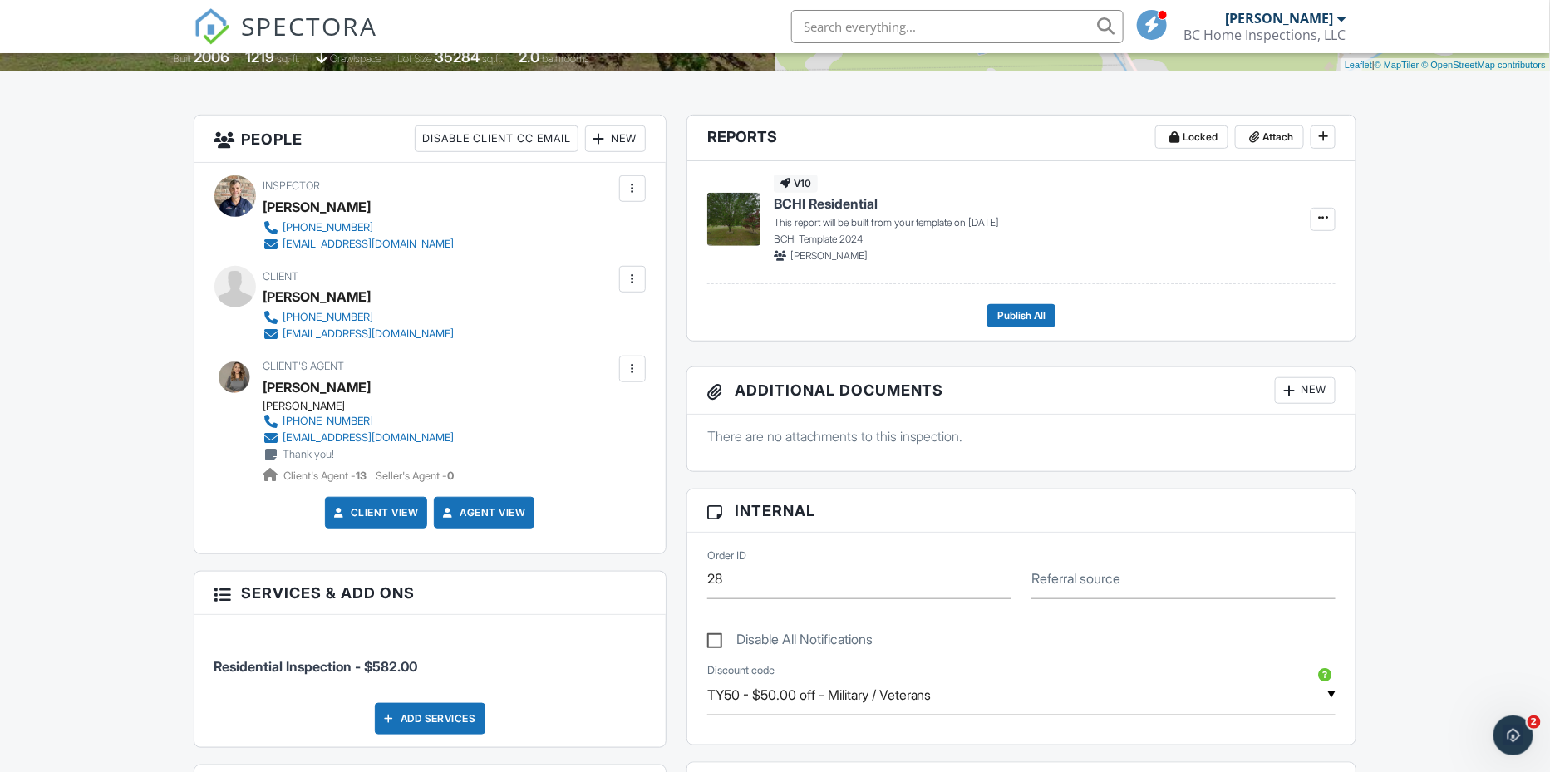
click at [632, 288] on div at bounding box center [632, 279] width 17 height 17
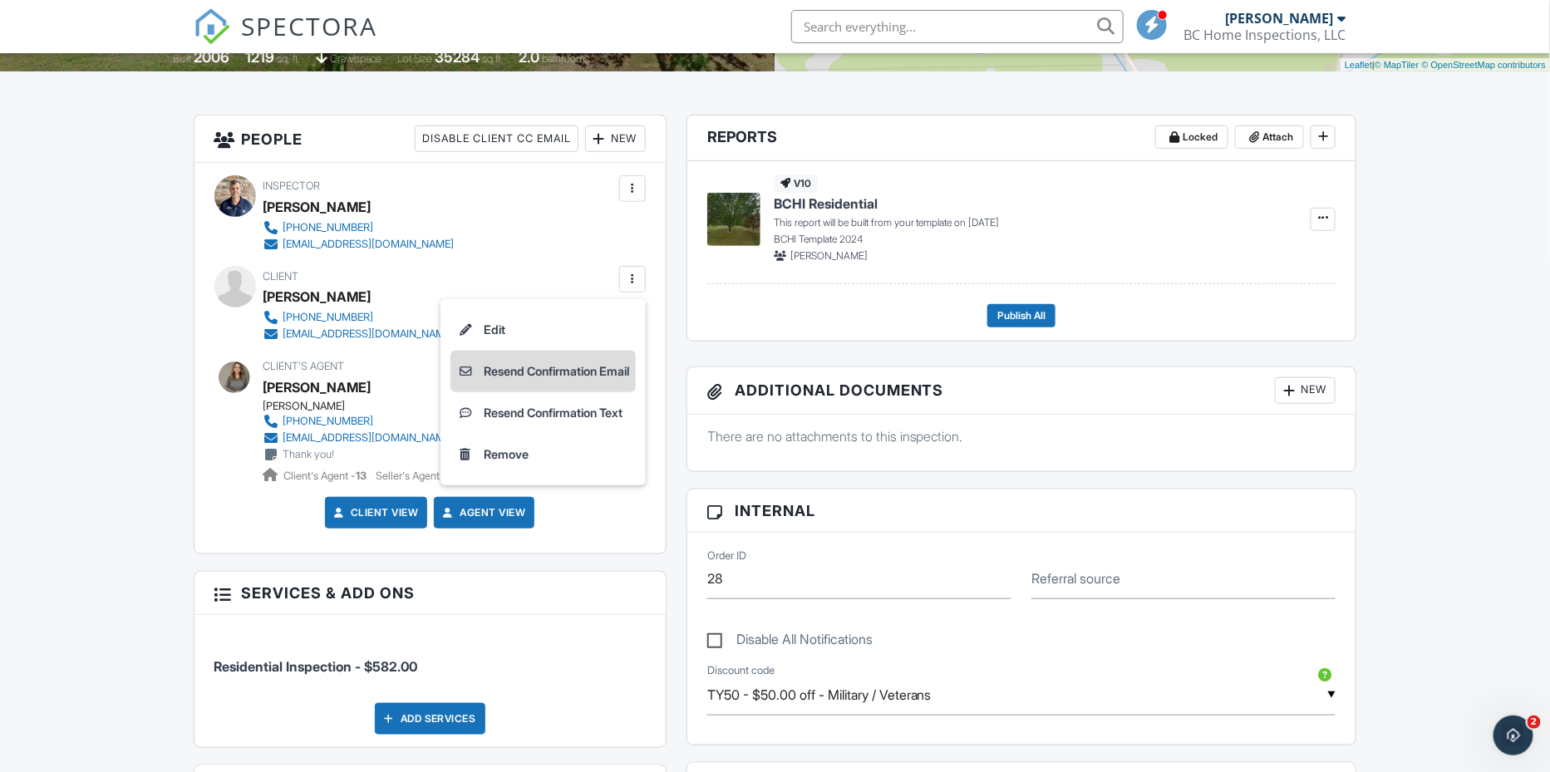
click at [570, 385] on li "Resend Confirmation Email" at bounding box center [542, 372] width 185 height 42
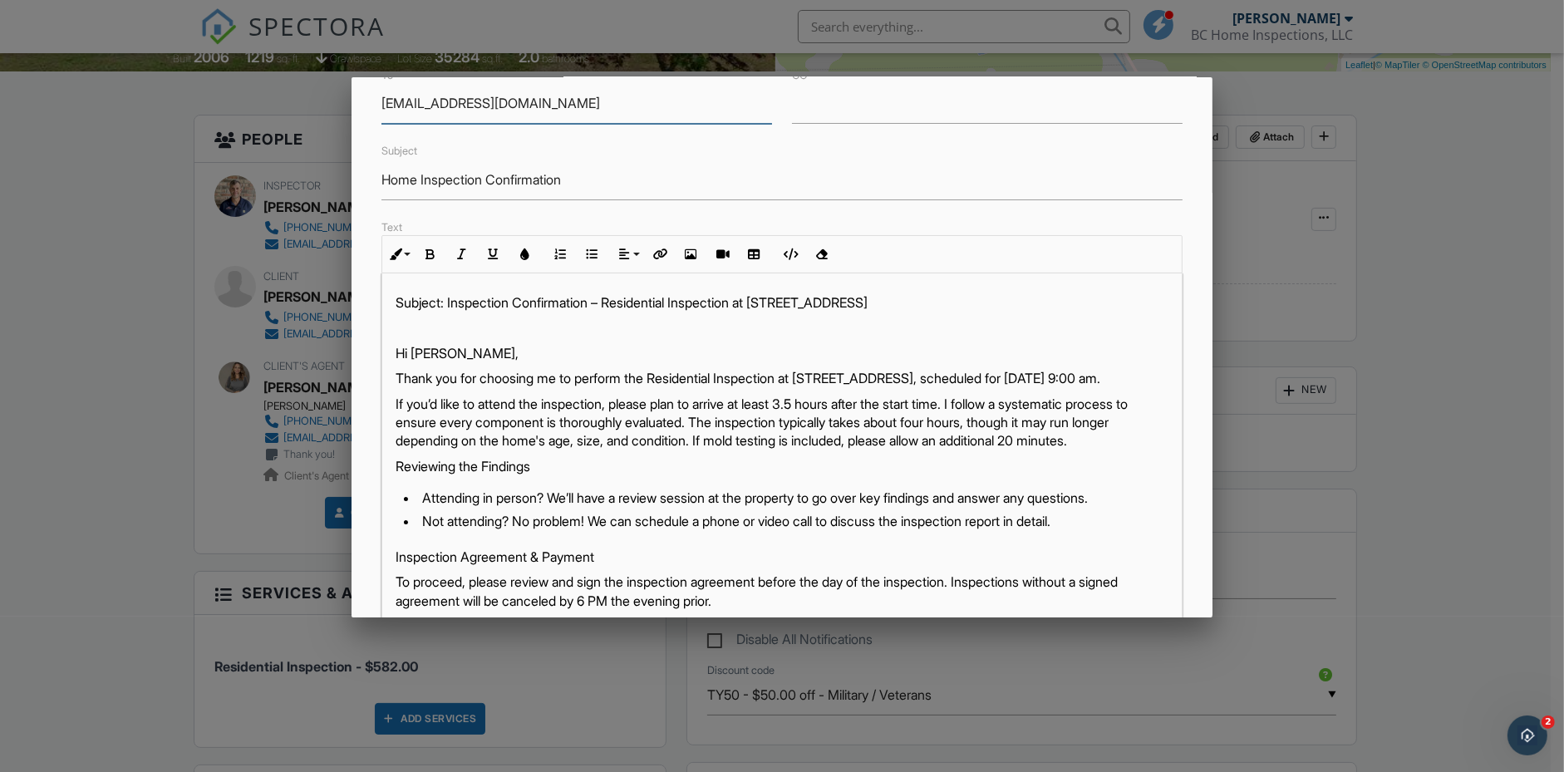
scroll to position [275, 0]
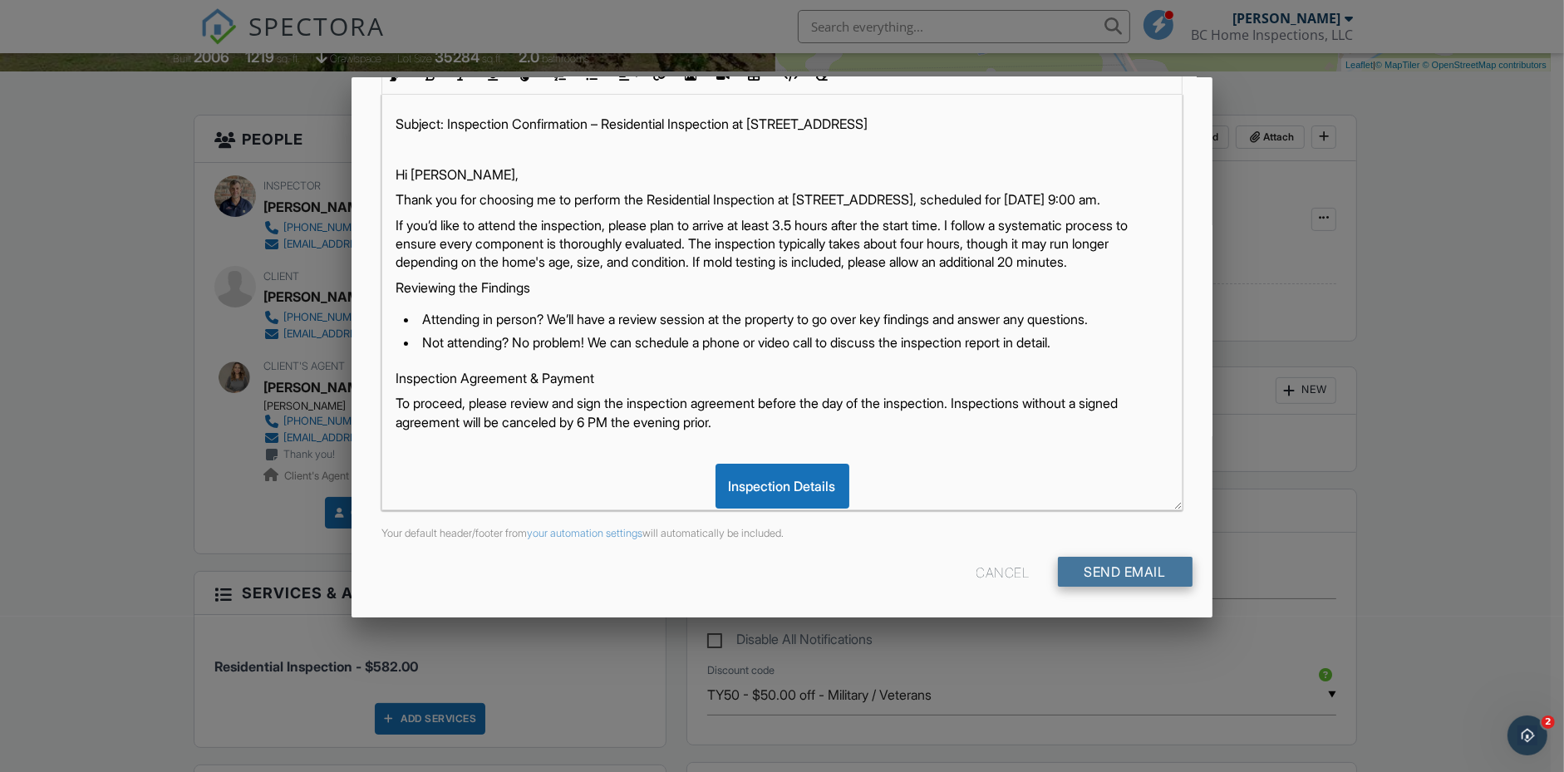
click at [1151, 565] on input "Send Email" at bounding box center [1125, 572] width 135 height 30
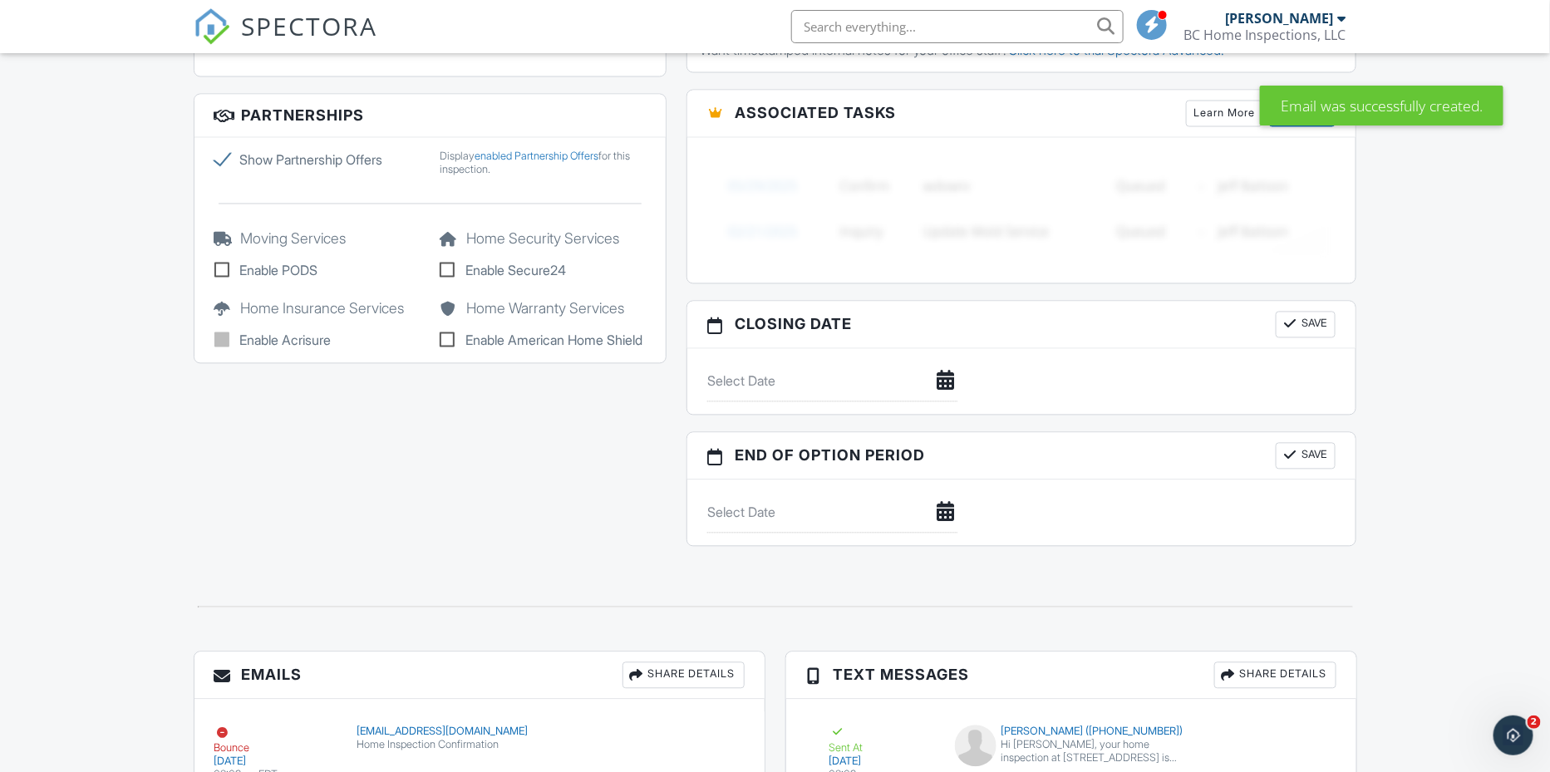
scroll to position [1577, 0]
